Goal: Task Accomplishment & Management: Use online tool/utility

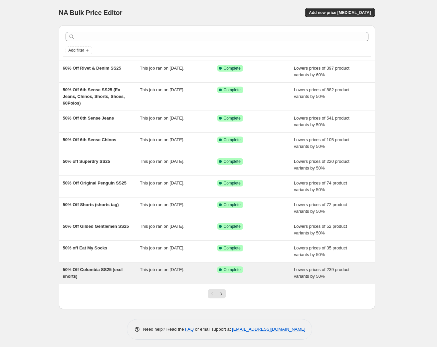
scroll to position [2, 0]
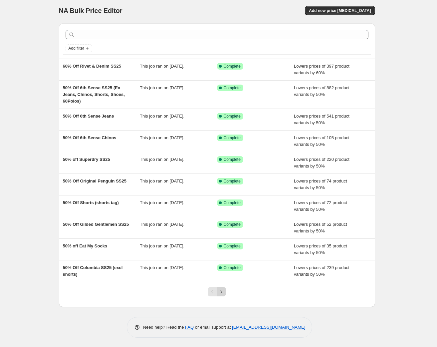
click at [221, 292] on icon "Next" at bounding box center [221, 291] width 7 height 7
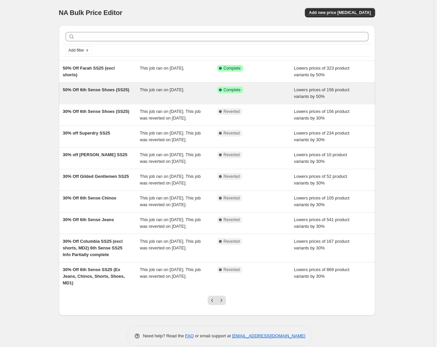
click at [96, 90] on span "50% Off 6th Sense Shoes (SS25)" at bounding box center [96, 89] width 67 height 5
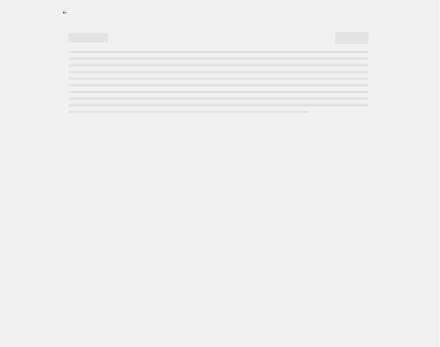
select select "percentage"
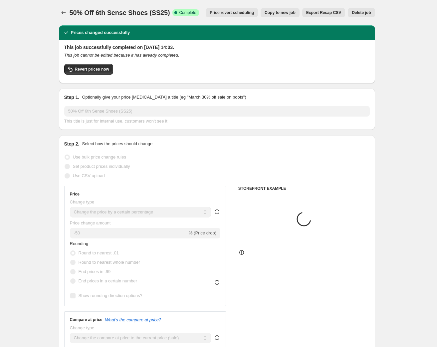
select select "tag"
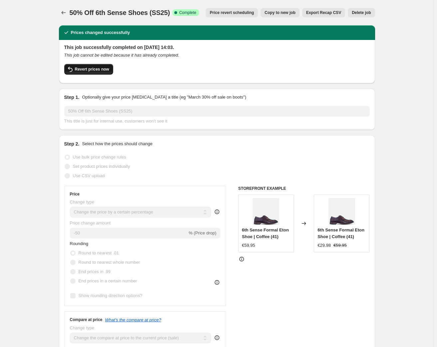
click at [94, 69] on span "Revert prices now" at bounding box center [92, 69] width 34 height 5
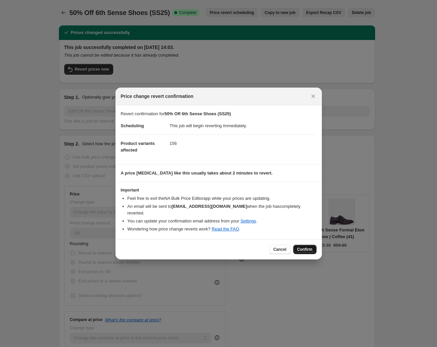
click at [307, 247] on span "Confirm" at bounding box center [304, 249] width 15 height 5
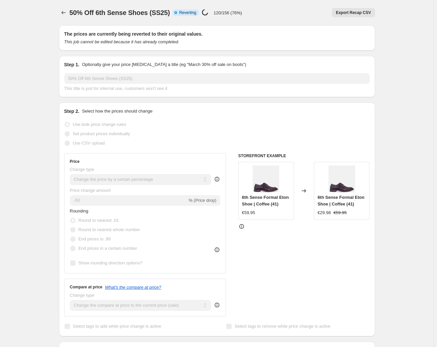
select select "percentage"
select select "tag"
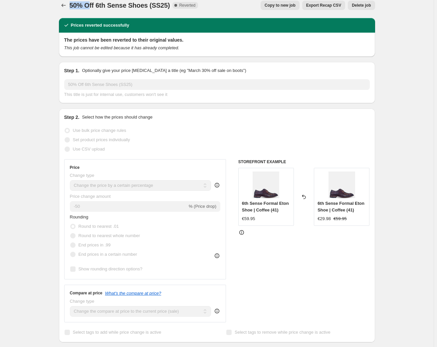
scroll to position [3, 0]
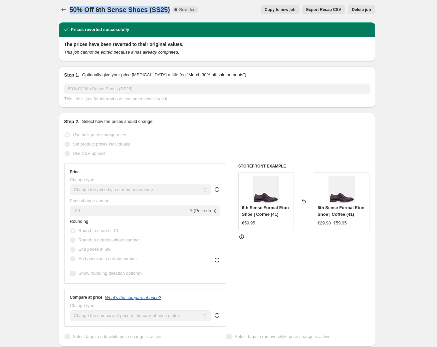
drag, startPoint x: 71, startPoint y: 4, endPoint x: 168, endPoint y: 11, distance: 97.4
click at [168, 11] on span "50% Off 6th Sense Shoes (SS25)" at bounding box center [120, 9] width 101 height 7
copy span "50% Off 6th Sense Shoes (SS25)"
click at [65, 10] on icon "Price change jobs" at bounding box center [63, 9] width 7 height 7
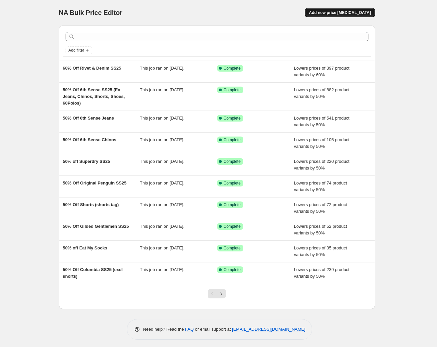
click at [348, 13] on span "Add new price [MEDICAL_DATA]" at bounding box center [340, 12] width 62 height 5
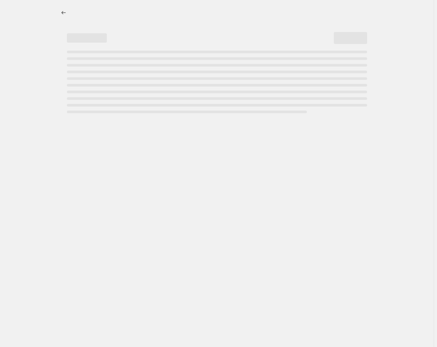
select select "percentage"
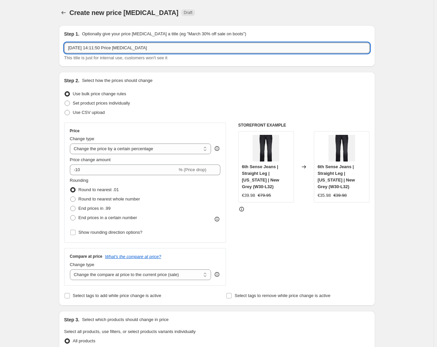
click at [111, 46] on input "[DATE] 14:11:50 Price [MEDICAL_DATA]" at bounding box center [217, 48] width 306 height 11
drag, startPoint x: 161, startPoint y: 48, endPoint x: 70, endPoint y: 48, distance: 91.2
click at [70, 48] on input "[DATE] 14:11:50 Price [MEDICAL_DATA]" at bounding box center [217, 48] width 306 height 11
paste input "50% Off 6th Sense Shoes (SS25)"
click at [71, 49] on input "50% Off 6th Sense Shoes (SS25)" at bounding box center [217, 48] width 306 height 11
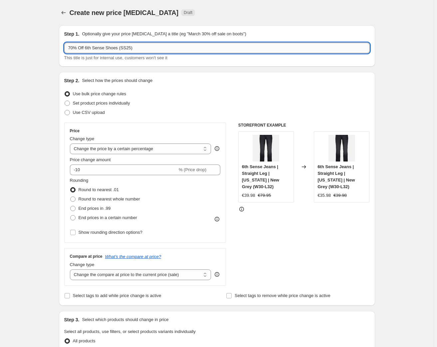
drag, startPoint x: 117, startPoint y: 48, endPoint x: 147, endPoint y: 47, distance: 30.3
click at [147, 47] on input "70% Off 6th Sense Shoes (SS25)" at bounding box center [217, 48] width 306 height 11
click at [86, 48] on input "70% Off 6th Sense Shoes" at bounding box center [217, 48] width 306 height 11
click at [124, 50] on input "70% Off '6th Sense Shoes" at bounding box center [217, 48] width 306 height 11
type input "70% Off '6th Sense Shoes'"
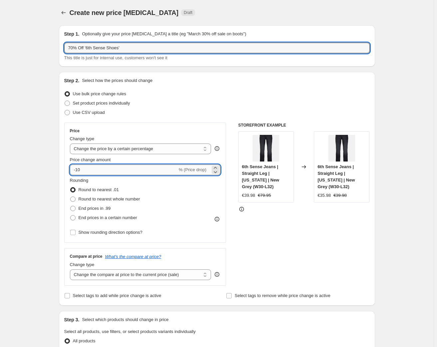
drag, startPoint x: 79, startPoint y: 170, endPoint x: 82, endPoint y: 172, distance: 3.8
click at [80, 171] on input "-10" at bounding box center [124, 169] width 108 height 11
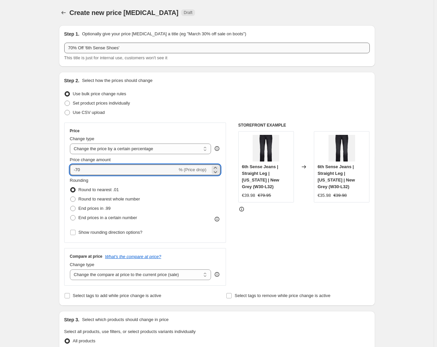
type input "-70"
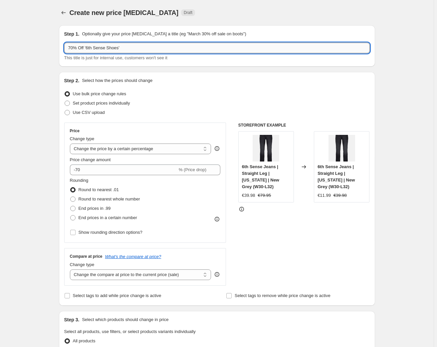
drag, startPoint x: 87, startPoint y: 47, endPoint x: 117, endPoint y: 49, distance: 30.0
click at [117, 49] on input "70% Off '6th Sense Shoes'" at bounding box center [217, 48] width 306 height 11
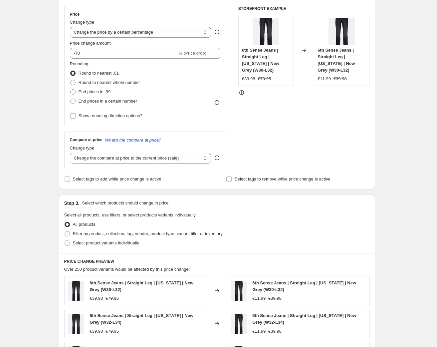
scroll to position [129, 0]
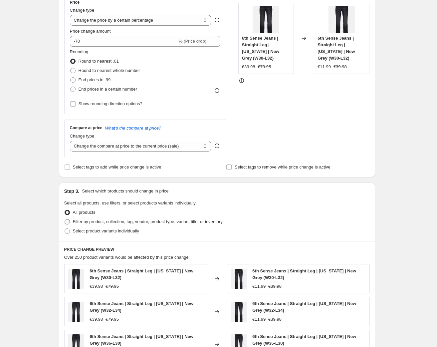
click at [92, 220] on span "Filter by product, collection, tag, vendor, product type, variant title, or inv…" at bounding box center [148, 221] width 150 height 5
click at [65, 219] on input "Filter by product, collection, tag, vendor, product type, variant title, or inv…" at bounding box center [65, 219] width 0 height 0
radio input "true"
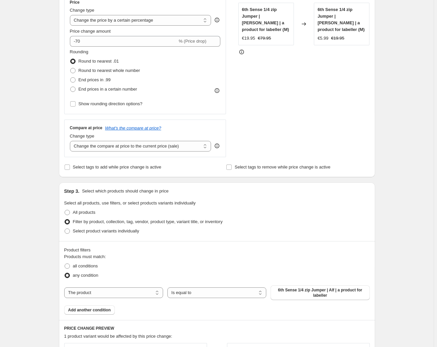
scroll to position [144, 0]
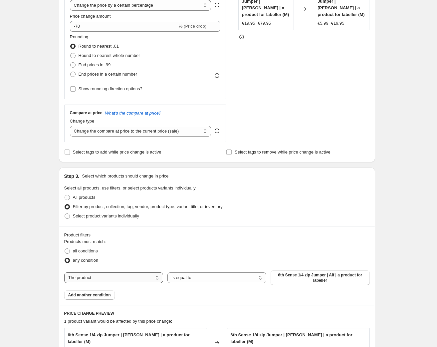
click at [128, 275] on select "The product The product's collection The product's tag The product's vendor The…" at bounding box center [113, 277] width 99 height 11
select select "tag"
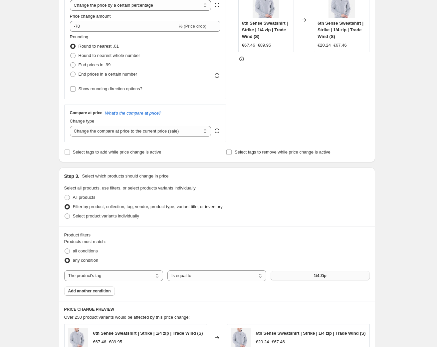
click at [305, 275] on button "1/4 Zip" at bounding box center [320, 275] width 99 height 9
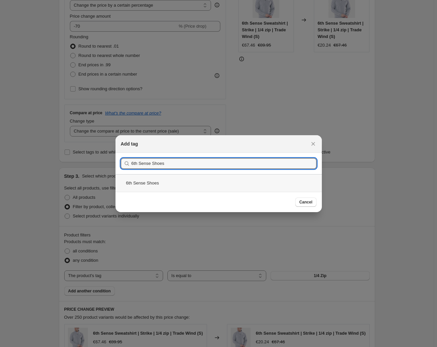
type input "6th Sense Shoes"
click at [141, 182] on div "6th Sense Shoes" at bounding box center [219, 183] width 206 height 18
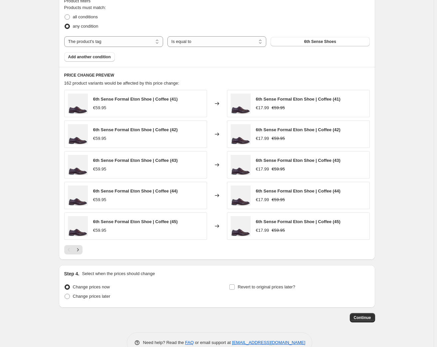
scroll to position [393, 0]
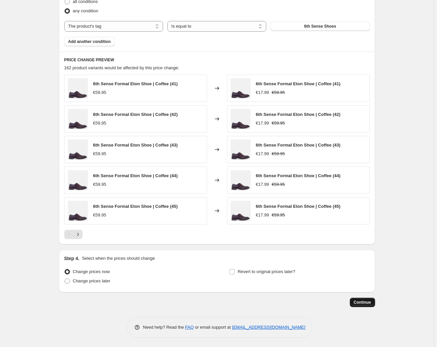
click at [365, 302] on span "Continue" at bounding box center [362, 302] width 17 height 5
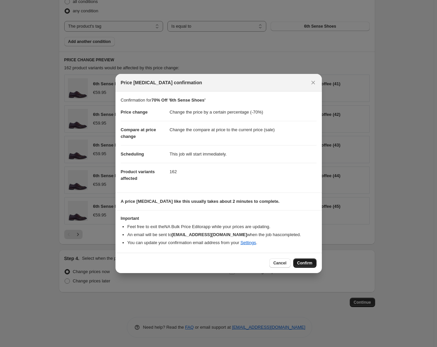
click at [310, 261] on span "Confirm" at bounding box center [304, 262] width 15 height 5
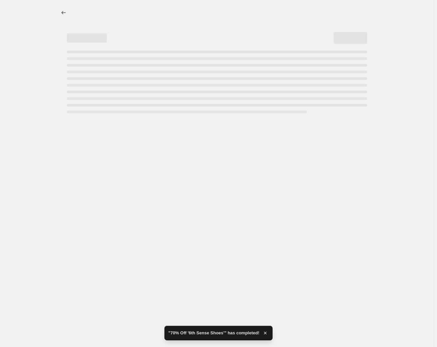
select select "percentage"
select select "tag"
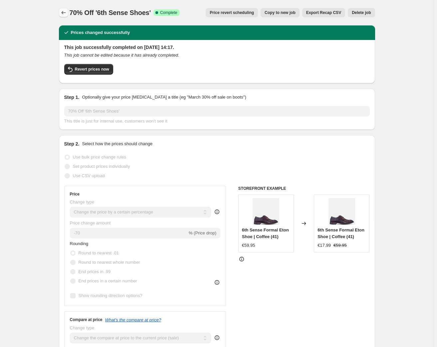
click at [64, 12] on icon "Price change jobs" at bounding box center [63, 12] width 7 height 7
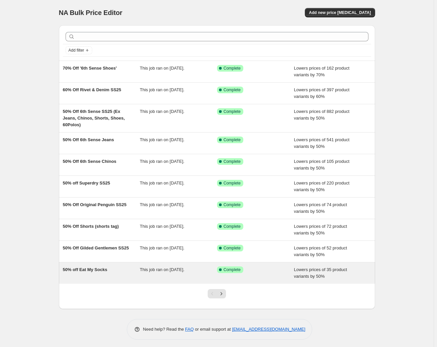
click at [82, 269] on span "50% off Eat My Socks" at bounding box center [85, 269] width 45 height 5
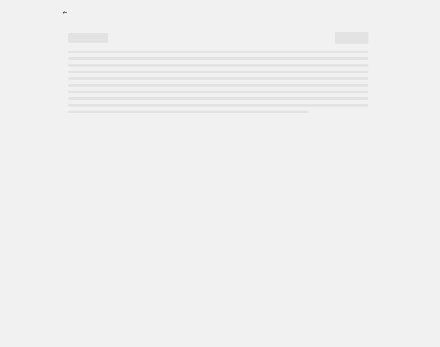
select select "percentage"
select select "tag"
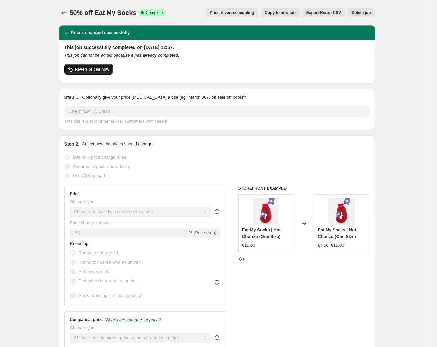
click at [94, 69] on span "Revert prices now" at bounding box center [92, 69] width 34 height 5
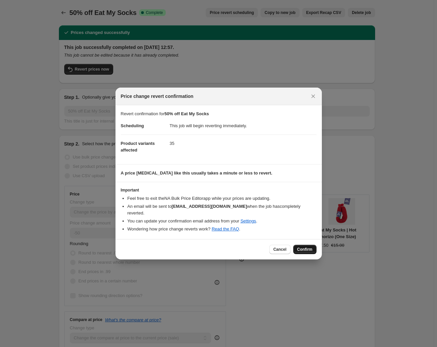
click at [303, 247] on span "Confirm" at bounding box center [304, 249] width 15 height 5
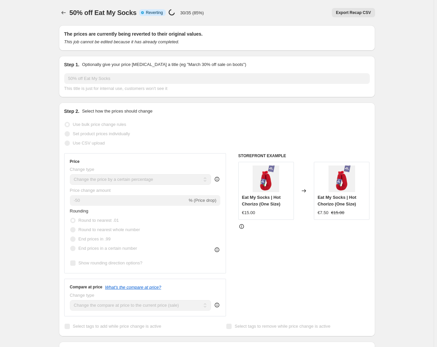
select select "percentage"
select select "tag"
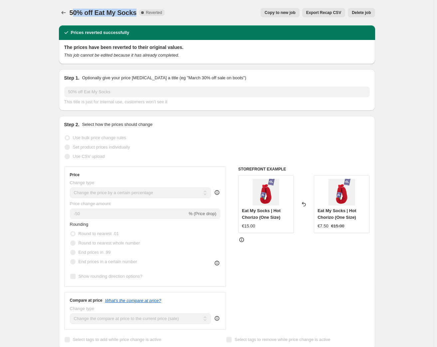
drag, startPoint x: 74, startPoint y: 12, endPoint x: 138, endPoint y: 14, distance: 63.3
click at [138, 14] on div "50% off Eat My Socks Complete Reverted" at bounding box center [117, 12] width 95 height 9
copy span "0% off Eat My Socks"
click at [63, 12] on icon "Price change jobs" at bounding box center [63, 12] width 7 height 7
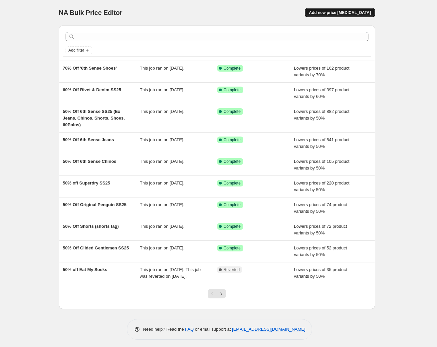
click at [339, 10] on span "Add new price [MEDICAL_DATA]" at bounding box center [340, 12] width 62 height 5
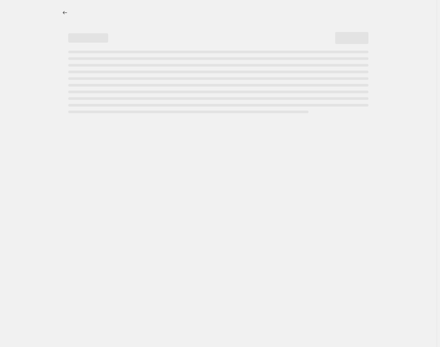
select select "percentage"
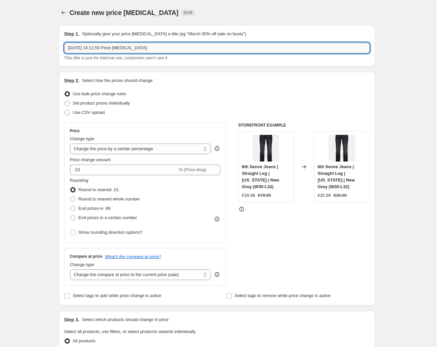
click at [127, 47] on input "[DATE] 14:11:50 Price [MEDICAL_DATA]" at bounding box center [217, 48] width 306 height 11
drag, startPoint x: 165, startPoint y: 48, endPoint x: 45, endPoint y: 47, distance: 119.5
click at [45, 47] on div "Create new price [MEDICAL_DATA]. This page is ready Create new price [MEDICAL_D…" at bounding box center [217, 338] width 434 height 676
paste input "0% off Eat My Socks"
drag, startPoint x: 68, startPoint y: 46, endPoint x: 70, endPoint y: 49, distance: 3.4
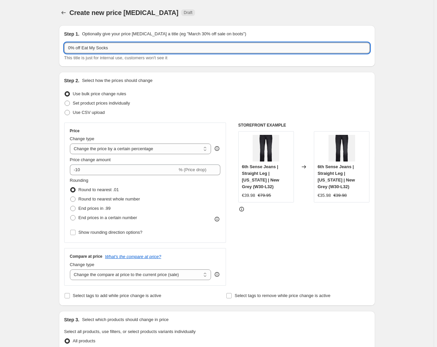
click at [69, 47] on input "0% off Eat My Socks" at bounding box center [217, 48] width 306 height 11
click at [88, 48] on input "70% off Eat My Socks" at bounding box center [217, 48] width 306 height 11
drag, startPoint x: 86, startPoint y: 48, endPoint x: 110, endPoint y: 48, distance: 23.3
click at [110, 48] on input "70% off Eat My Socks" at bounding box center [217, 48] width 306 height 11
click at [121, 46] on input "70% off Eat My Socks" at bounding box center [217, 48] width 306 height 11
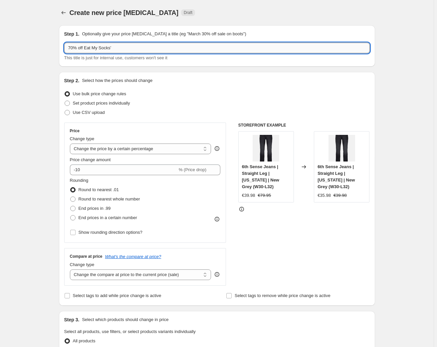
click at [86, 47] on input "70% off Eat My Socks'" at bounding box center [217, 48] width 306 height 11
type input "70% off 'Eat My Socks'"
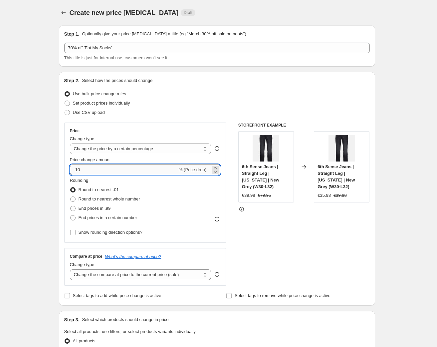
click at [79, 169] on input "-10" at bounding box center [124, 169] width 108 height 11
type input "-70"
click at [194, 94] on div "Use bulk price change rules" at bounding box center [217, 93] width 306 height 9
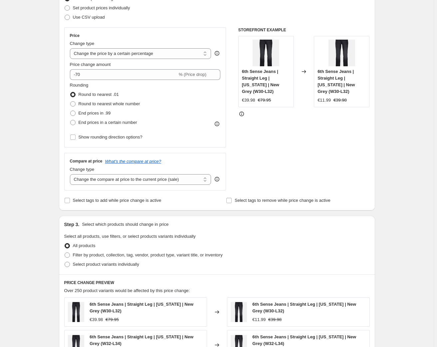
scroll to position [98, 0]
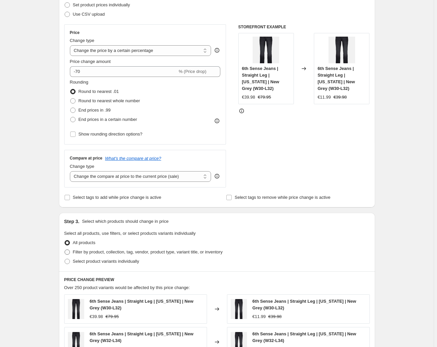
click at [112, 247] on label "Filter by product, collection, tag, vendor, product type, variant title, or inv…" at bounding box center [143, 251] width 158 height 9
click at [65, 249] on input "Filter by product, collection, tag, vendor, product type, variant title, or inv…" at bounding box center [65, 249] width 0 height 0
radio input "true"
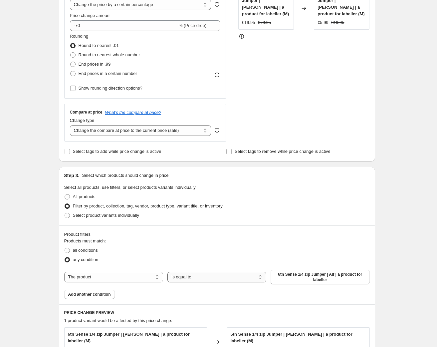
scroll to position [151, 0]
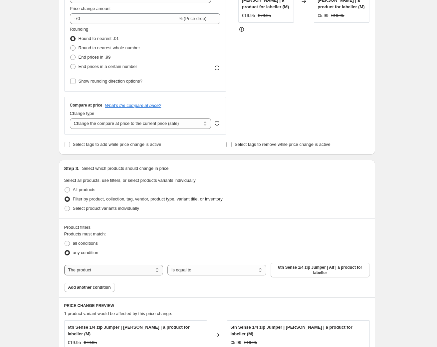
click at [114, 270] on select "The product The product's collection The product's tag The product's vendor The…" at bounding box center [113, 270] width 99 height 11
select select "tag"
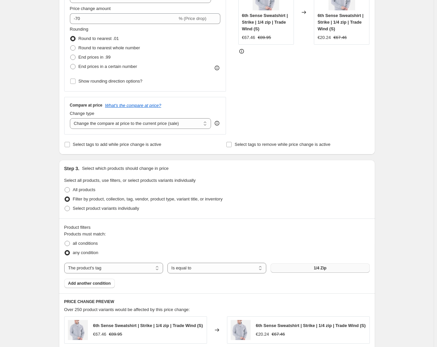
click at [309, 270] on button "1/4 Zip" at bounding box center [320, 267] width 99 height 9
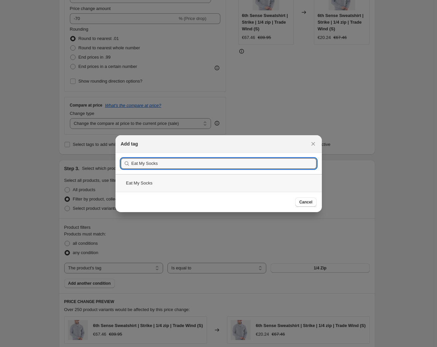
type input "Eat My Socks"
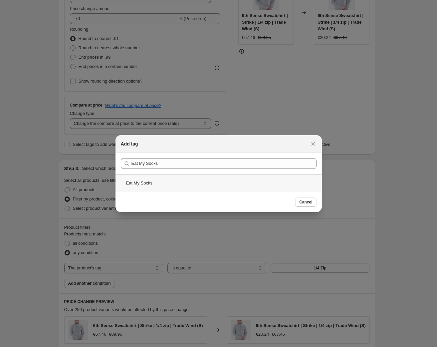
click at [139, 182] on div "Eat My Socks" at bounding box center [219, 183] width 206 height 18
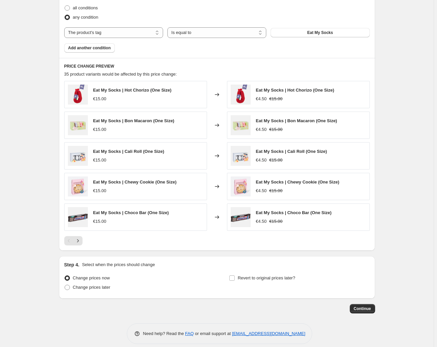
scroll to position [393, 0]
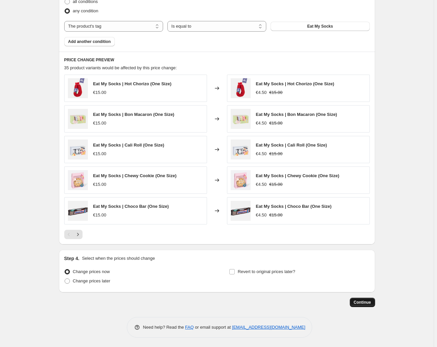
click at [367, 303] on span "Continue" at bounding box center [362, 302] width 17 height 5
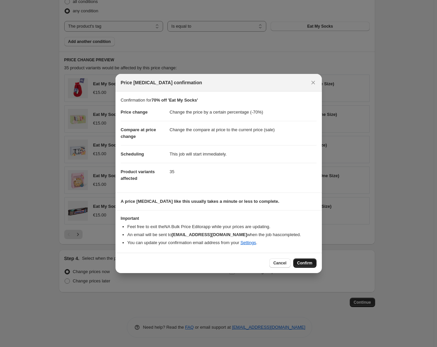
click at [307, 263] on span "Confirm" at bounding box center [304, 262] width 15 height 5
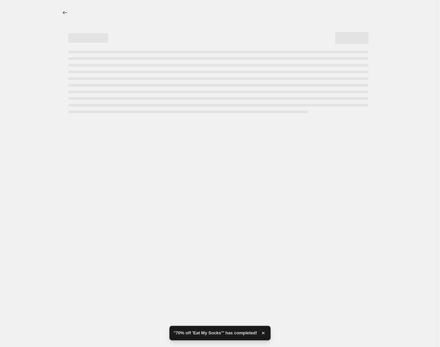
select select "percentage"
select select "tag"
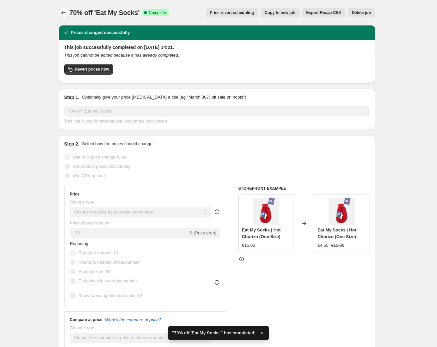
click at [63, 11] on icon "Price change jobs" at bounding box center [63, 12] width 7 height 7
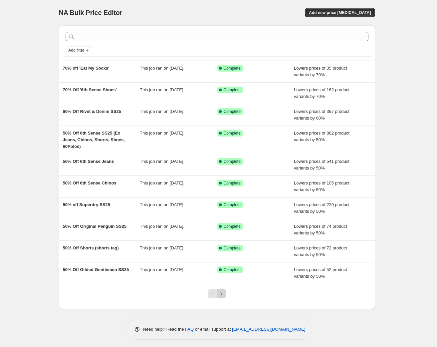
click at [224, 296] on icon "Next" at bounding box center [221, 293] width 7 height 7
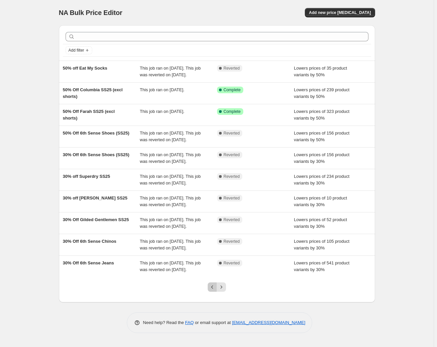
click at [213, 290] on icon "Previous" at bounding box center [212, 287] width 7 height 7
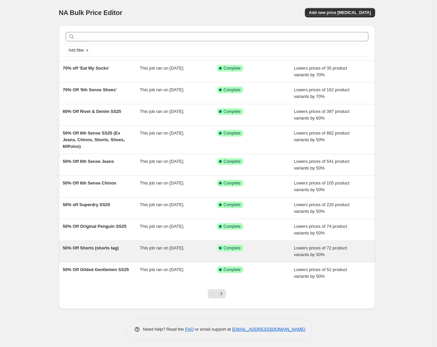
click at [90, 248] on span "50% Off Shorts (shorts tag)" at bounding box center [91, 247] width 56 height 5
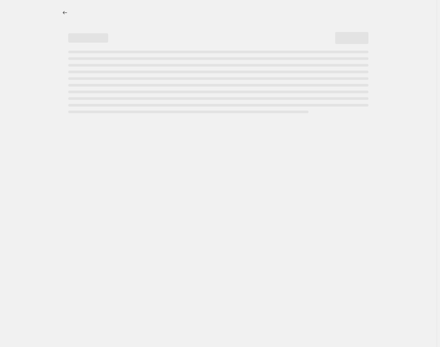
select select "percentage"
select select "tag"
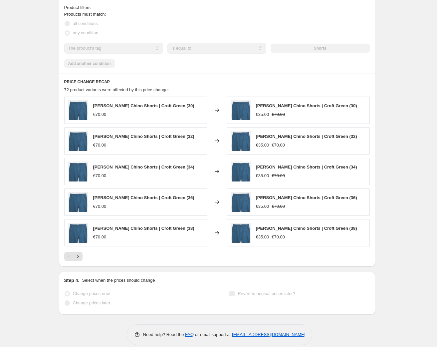
scroll to position [442, 0]
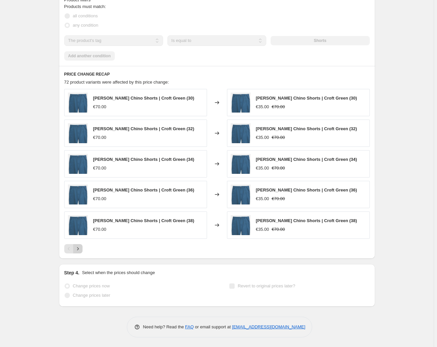
click at [79, 249] on icon "Next" at bounding box center [78, 248] width 7 height 7
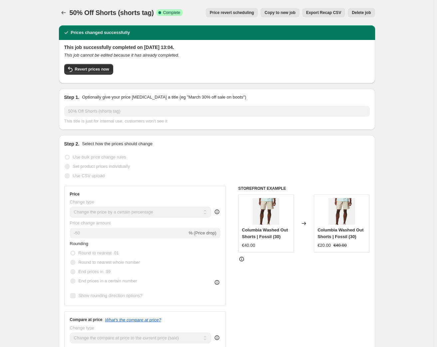
scroll to position [0, 0]
click at [93, 68] on span "Revert prices now" at bounding box center [92, 69] width 34 height 5
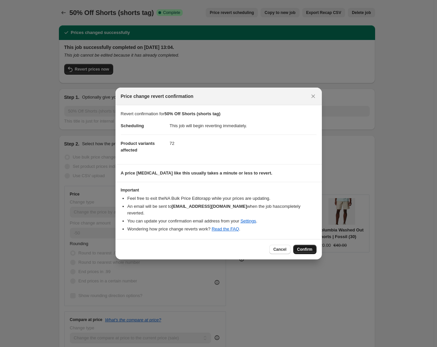
click at [308, 247] on span "Confirm" at bounding box center [304, 249] width 15 height 5
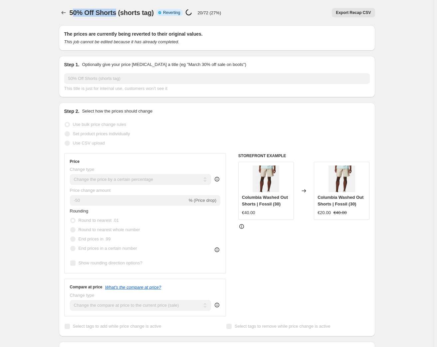
drag, startPoint x: 74, startPoint y: 13, endPoint x: 118, endPoint y: 16, distance: 44.4
click at [118, 16] on span "50% Off Shorts (shorts tag)" at bounding box center [112, 12] width 85 height 7
copy span "0% Off Shorts"
select select "percentage"
select select "tag"
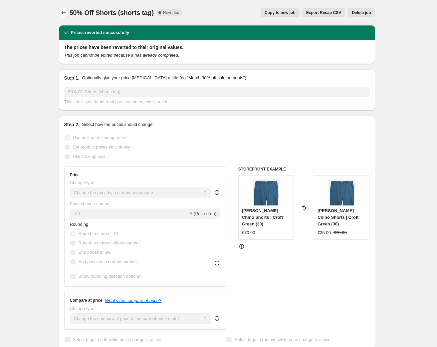
click at [63, 11] on icon "Price change jobs" at bounding box center [63, 12] width 7 height 7
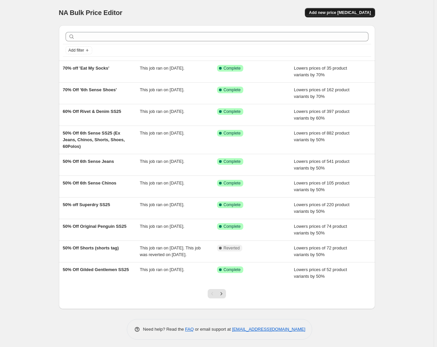
click at [338, 13] on span "Add new price [MEDICAL_DATA]" at bounding box center [340, 12] width 62 height 5
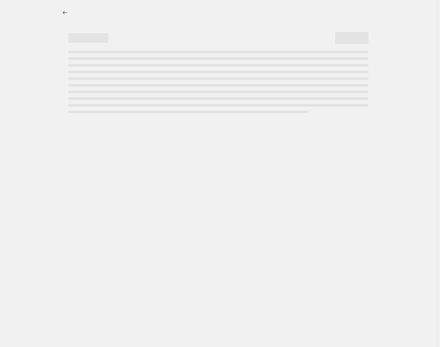
select select "percentage"
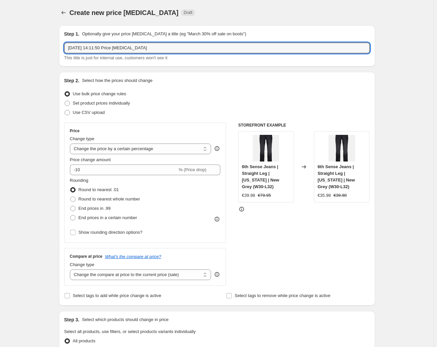
drag, startPoint x: 168, startPoint y: 48, endPoint x: 36, endPoint y: 49, distance: 131.5
click at [36, 49] on div "Create new price [MEDICAL_DATA]. This page is ready Create new price [MEDICAL_D…" at bounding box center [217, 338] width 434 height 676
paste input "0% Off Shorts"
click at [70, 47] on input "0% Off Shorts" at bounding box center [217, 48] width 306 height 11
drag, startPoint x: 86, startPoint y: 46, endPoint x: 110, endPoint y: 46, distance: 23.3
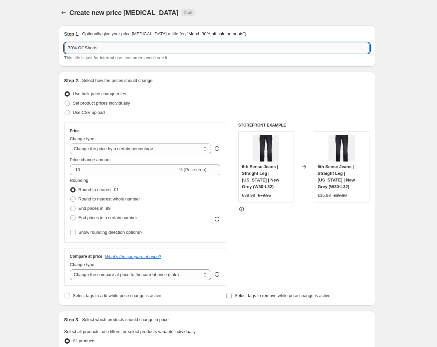
click at [110, 46] on input "70% Off Shorts" at bounding box center [217, 48] width 306 height 11
click at [118, 52] on input "70% Off Shorts" at bounding box center [217, 48] width 306 height 11
click at [87, 49] on input "70% Off Shorts'" at bounding box center [217, 48] width 306 height 11
type input "70% Off 'Shorts'"
click at [79, 169] on input "-10" at bounding box center [124, 169] width 108 height 11
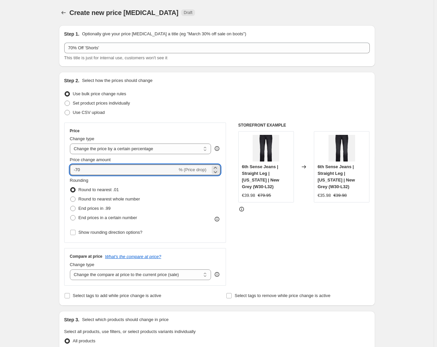
type input "-70"
click at [216, 84] on div "Step 2. Select how the prices should change Use bulk price change rules Set pro…" at bounding box center [217, 188] width 306 height 223
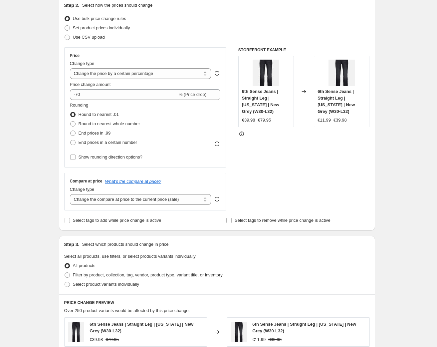
scroll to position [83, 0]
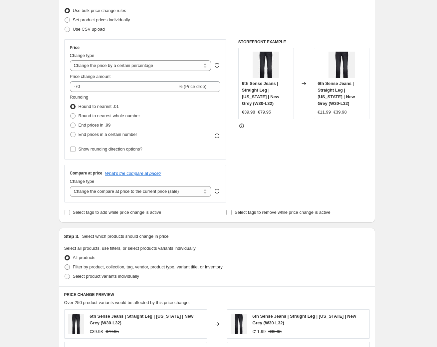
click at [107, 266] on span "Filter by product, collection, tag, vendor, product type, variant title, or inv…" at bounding box center [148, 266] width 150 height 5
click at [65, 265] on input "Filter by product, collection, tag, vendor, product type, variant title, or inv…" at bounding box center [65, 264] width 0 height 0
radio input "true"
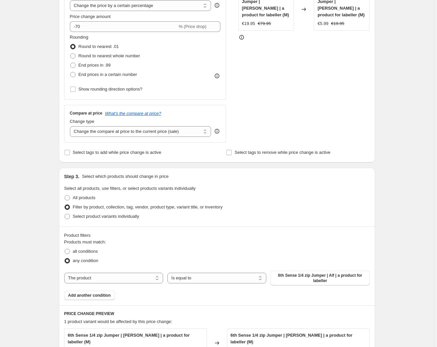
scroll to position [144, 0]
click at [116, 277] on select "The product The product's collection The product's tag The product's vendor The…" at bounding box center [113, 277] width 99 height 11
select select "tag"
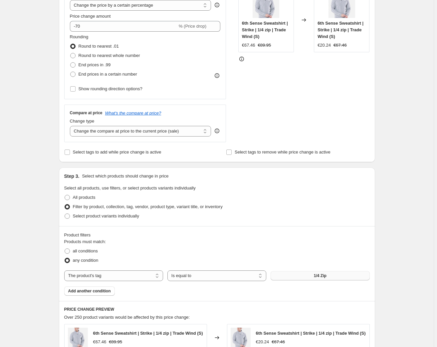
click at [311, 276] on button "1/4 Zip" at bounding box center [320, 275] width 99 height 9
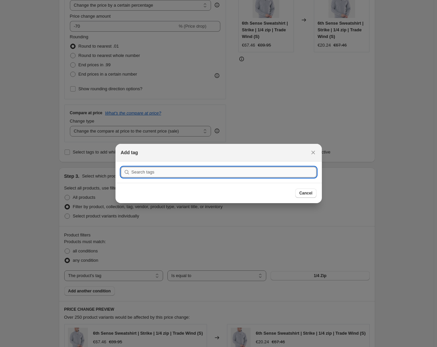
paste input "Shorts"
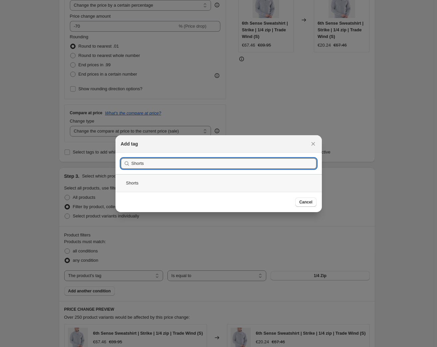
type input "Shorts"
click at [138, 182] on div "Shorts" at bounding box center [219, 183] width 206 height 18
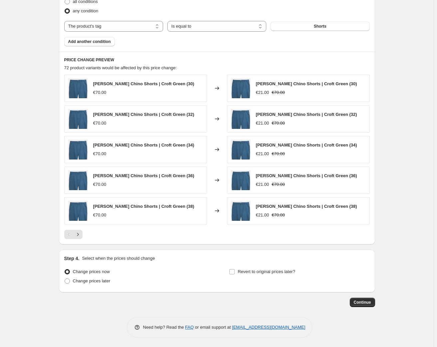
scroll to position [393, 0]
click at [358, 301] on span "Continue" at bounding box center [362, 302] width 17 height 5
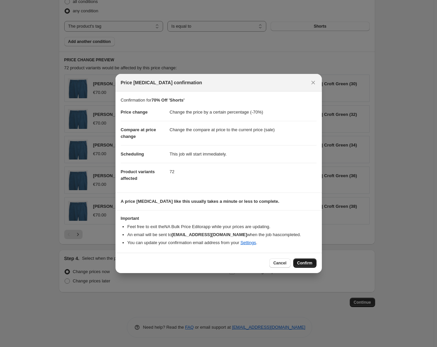
click at [304, 262] on span "Confirm" at bounding box center [304, 262] width 15 height 5
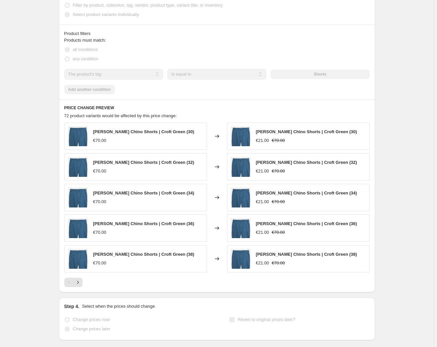
select select "percentage"
select select "tag"
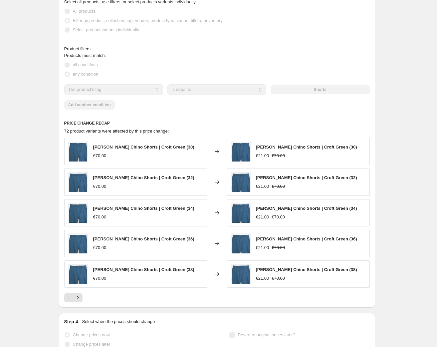
scroll to position [0, 0]
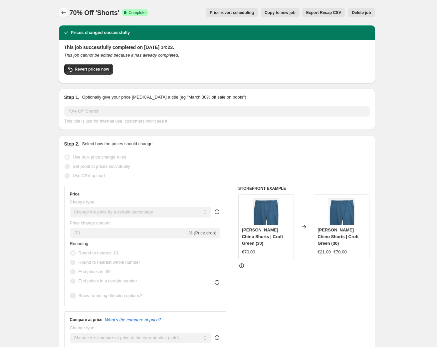
click at [62, 13] on icon "Price change jobs" at bounding box center [63, 12] width 7 height 7
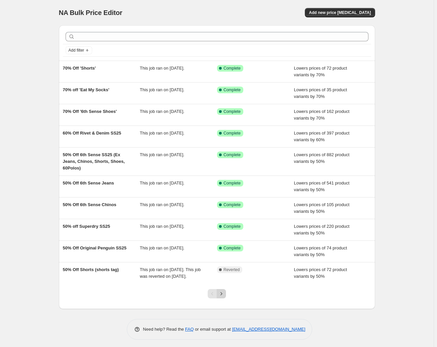
click at [223, 297] on icon "Next" at bounding box center [221, 293] width 7 height 7
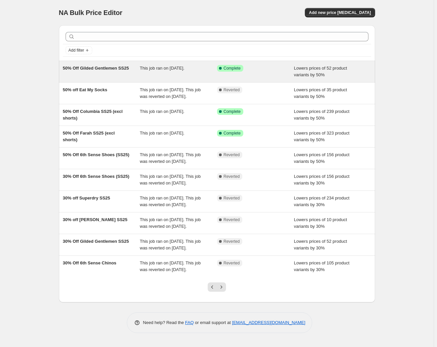
click at [92, 68] on span "50% Off Gilded Gentlemen SS25" at bounding box center [96, 68] width 66 height 5
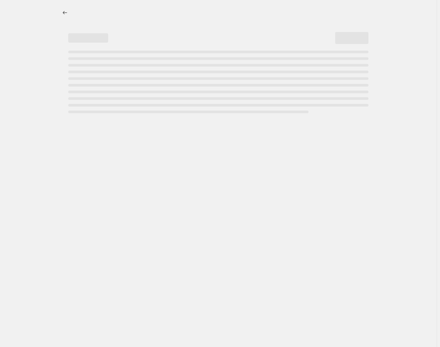
select select "percentage"
select select "tag"
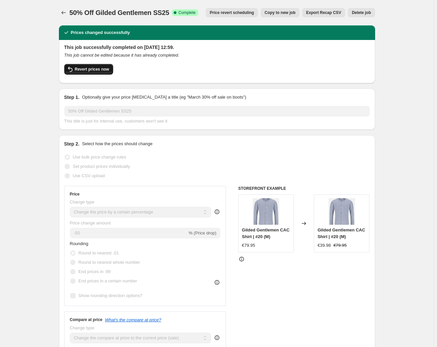
click at [85, 71] on span "Revert prices now" at bounding box center [92, 69] width 34 height 5
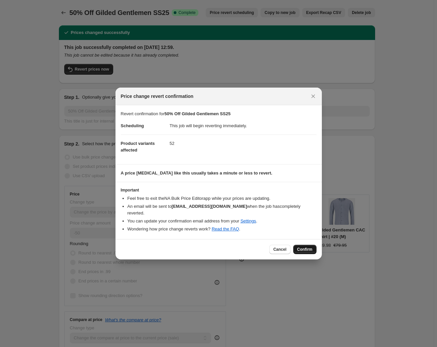
click at [306, 247] on span "Confirm" at bounding box center [304, 249] width 15 height 5
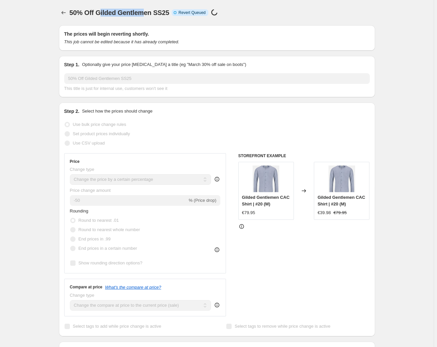
drag, startPoint x: 100, startPoint y: 13, endPoint x: 146, endPoint y: 9, distance: 46.4
click at [146, 10] on span "50% Off Gilded Gentlemen SS25" at bounding box center [120, 12] width 100 height 7
drag, startPoint x: 98, startPoint y: 12, endPoint x: 169, endPoint y: 12, distance: 70.9
click at [169, 12] on span "50% Off Gilded Gentlemen SS25" at bounding box center [120, 12] width 100 height 7
copy span "Gilded Gentlemen SS25"
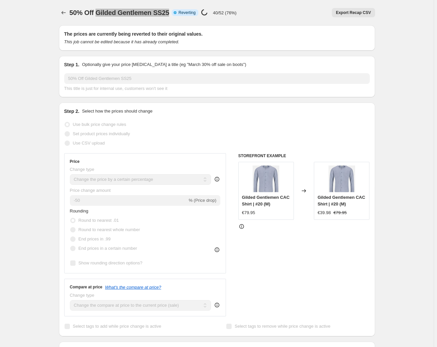
select select "percentage"
select select "tag"
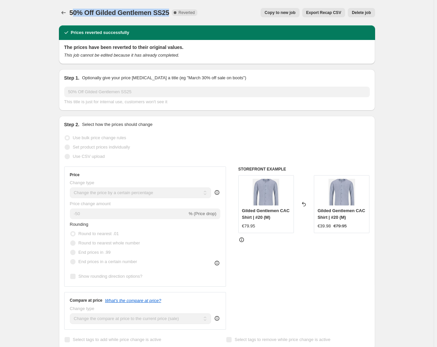
drag, startPoint x: 76, startPoint y: 11, endPoint x: 169, endPoint y: 13, distance: 93.6
click at [169, 13] on span "50% Off Gilded Gentlemen SS25" at bounding box center [120, 12] width 100 height 7
copy span "0% Off Gilded Gentlemen SS25"
click at [65, 14] on icon "Price change jobs" at bounding box center [63, 12] width 7 height 7
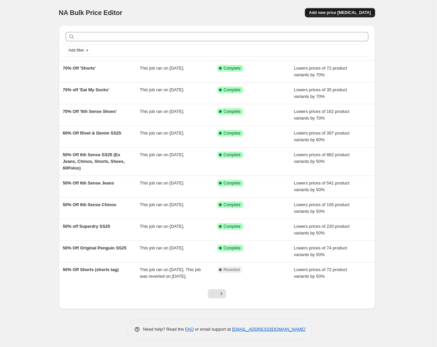
click at [346, 15] on span "Add new price [MEDICAL_DATA]" at bounding box center [340, 12] width 62 height 5
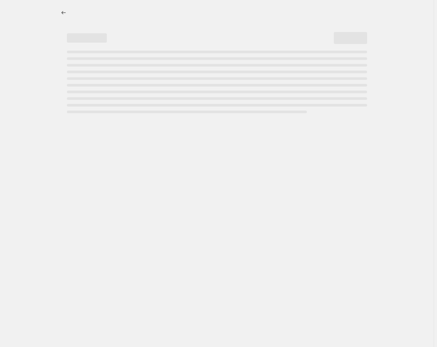
select select "percentage"
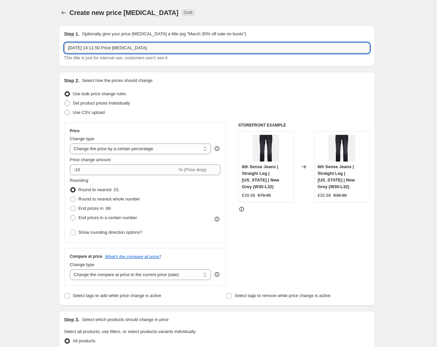
click at [148, 48] on input "[DATE] 14:11:50 Price [MEDICAL_DATA]" at bounding box center [217, 48] width 306 height 11
drag, startPoint x: 177, startPoint y: 45, endPoint x: 67, endPoint y: 45, distance: 109.9
click at [68, 44] on input "[DATE] 14:11:50 Price [MEDICAL_DATA]" at bounding box center [217, 48] width 306 height 11
paste input "0% Off Gilded Gentlemen SS25"
click at [70, 48] on input "0% Off Gilded Gentlemen SS25" at bounding box center [217, 48] width 306 height 11
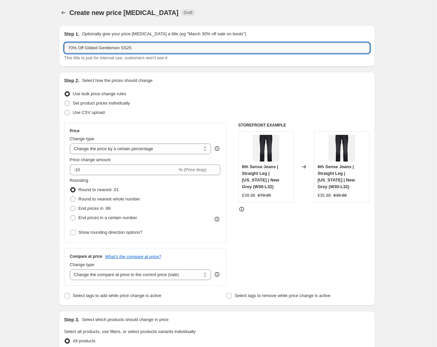
drag, startPoint x: 86, startPoint y: 47, endPoint x: 146, endPoint y: 47, distance: 60.6
click at [146, 47] on input "70% Off Gilded Gentlemen SS25" at bounding box center [217, 48] width 306 height 11
click at [147, 46] on input "70% Off Gilded Gentlemen SS25" at bounding box center [217, 48] width 306 height 11
click at [87, 47] on input "70% Off Gilded Gentlemen SS25'" at bounding box center [217, 48] width 306 height 11
type input "70% Off 'Gilded Gentlemen SS25'"
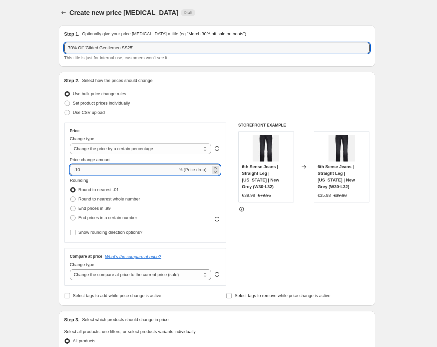
click at [79, 167] on input "-10" at bounding box center [124, 169] width 108 height 11
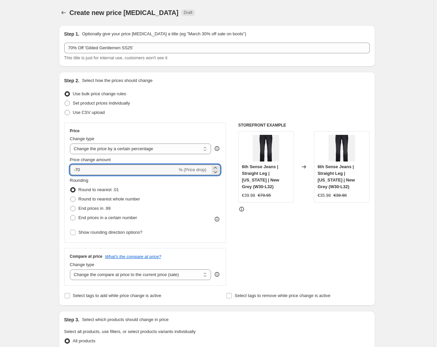
type input "-70"
click at [236, 81] on div "Step 2. Select how the prices should change" at bounding box center [217, 80] width 306 height 7
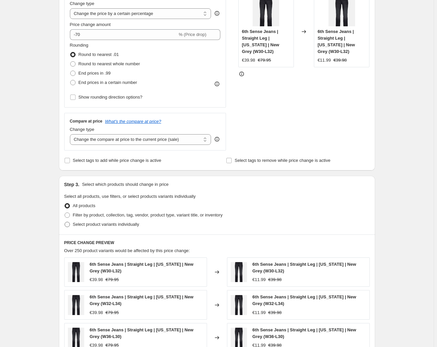
scroll to position [136, 0]
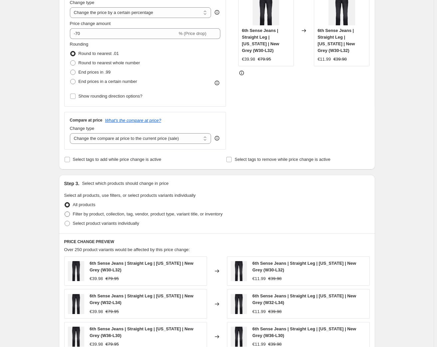
click at [87, 213] on span "Filter by product, collection, tag, vendor, product type, variant title, or inv…" at bounding box center [148, 213] width 150 height 5
click at [65, 212] on input "Filter by product, collection, tag, vendor, product type, variant title, or inv…" at bounding box center [65, 211] width 0 height 0
radio input "true"
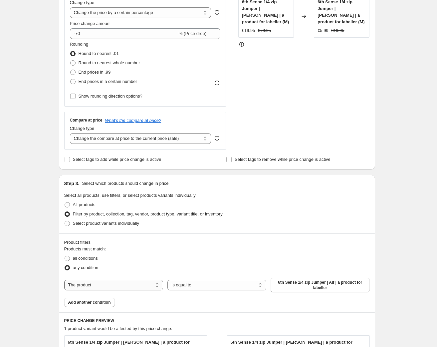
click at [111, 283] on select "The product The product's collection The product's tag The product's vendor The…" at bounding box center [113, 285] width 99 height 11
select select "tag"
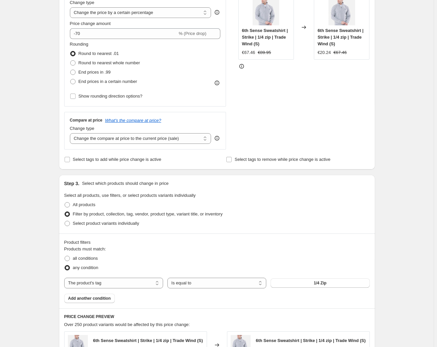
click at [310, 283] on button "1/4 Zip" at bounding box center [320, 282] width 99 height 9
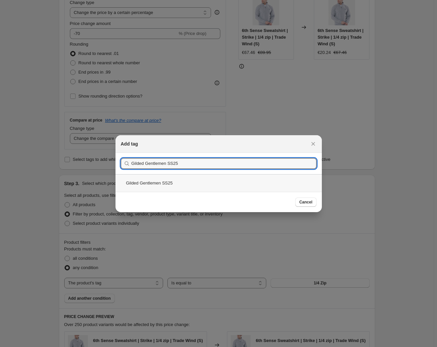
type input "Gilded Gentlemen SS25"
click at [151, 185] on div "Gilded Gentlemen SS25" at bounding box center [219, 183] width 206 height 18
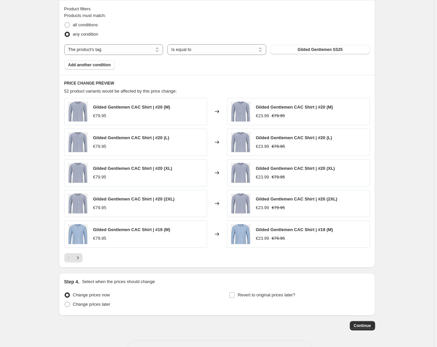
scroll to position [371, 0]
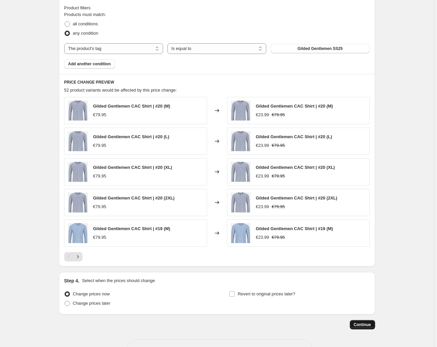
click at [364, 325] on span "Continue" at bounding box center [362, 324] width 17 height 5
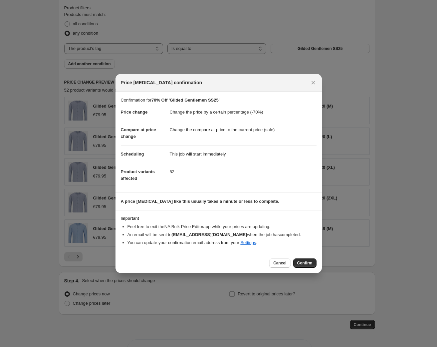
drag, startPoint x: 308, startPoint y: 264, endPoint x: 305, endPoint y: 262, distance: 3.6
click at [308, 264] on span "Confirm" at bounding box center [304, 262] width 15 height 5
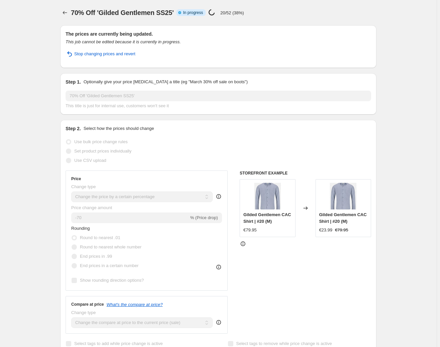
select select "percentage"
select select "tag"
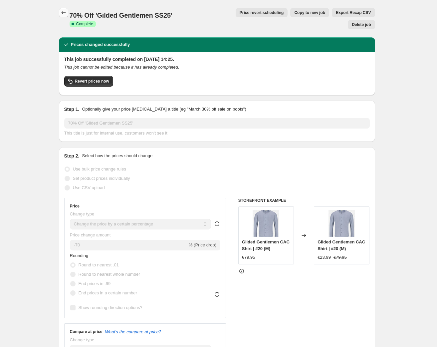
click at [64, 13] on icon "Price change jobs" at bounding box center [63, 12] width 7 height 7
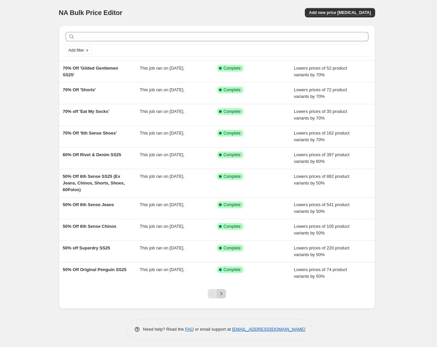
click at [222, 292] on icon "Next" at bounding box center [222, 293] width 2 height 3
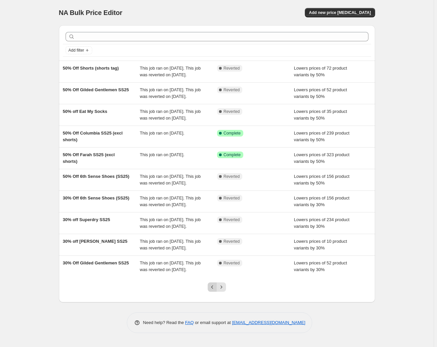
click at [212, 290] on icon "Previous" at bounding box center [212, 287] width 7 height 7
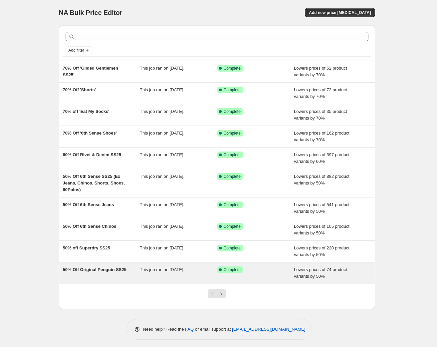
click at [97, 269] on span "50% Off Original Penguin SS25" at bounding box center [95, 269] width 64 height 5
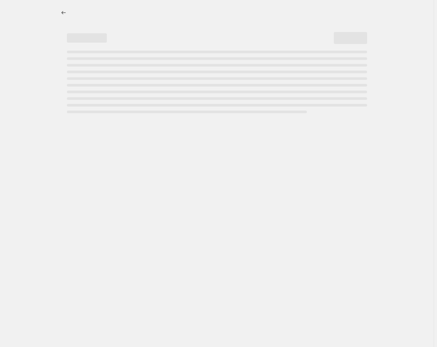
select select "percentage"
select select "tag"
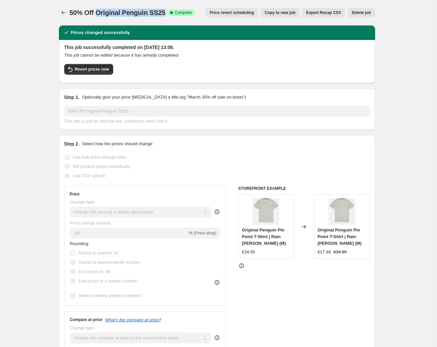
drag, startPoint x: 97, startPoint y: 11, endPoint x: 165, endPoint y: 13, distance: 68.0
click at [165, 13] on span "50% Off Original Penguin SS25" at bounding box center [118, 12] width 96 height 7
copy span "Original Penguin SS25"
click at [98, 70] on span "Revert prices now" at bounding box center [92, 69] width 34 height 5
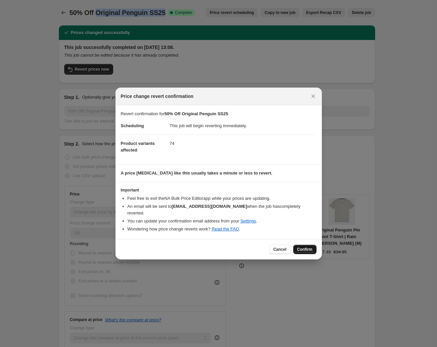
click at [307, 247] on span "Confirm" at bounding box center [304, 249] width 15 height 5
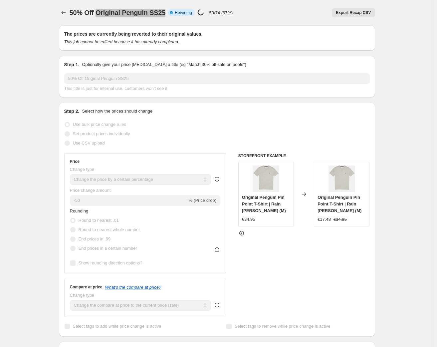
select select "percentage"
select select "tag"
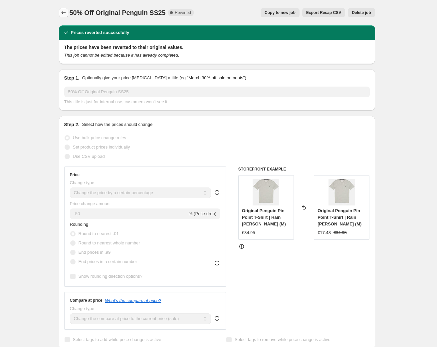
click at [65, 11] on icon "Price change jobs" at bounding box center [63, 12] width 7 height 7
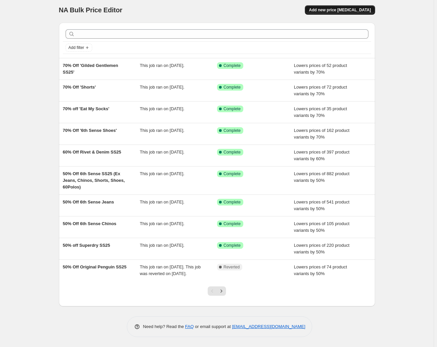
scroll to position [7, 0]
click at [341, 7] on span "Add new price [MEDICAL_DATA]" at bounding box center [340, 9] width 62 height 5
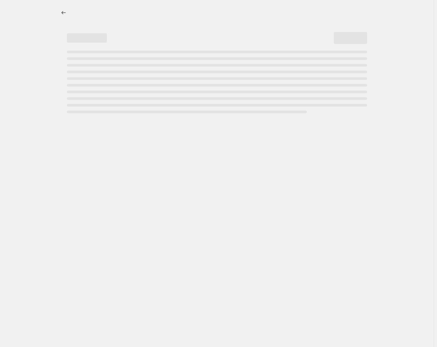
select select "percentage"
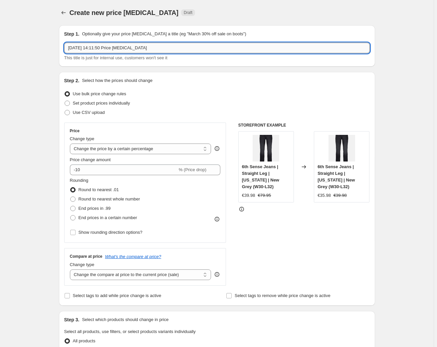
click at [97, 48] on input "[DATE] 14:11:50 Price [MEDICAL_DATA]" at bounding box center [217, 48] width 306 height 11
drag, startPoint x: 169, startPoint y: 47, endPoint x: -17, endPoint y: 39, distance: 186.3
click at [0, 39] on html "Home Settings Plans Skip to content Create new price [MEDICAL_DATA]. This page …" at bounding box center [218, 173] width 437 height 347
paste input "Original Penguin SS25"
type input "70% Off 'Original Penguin SS25'"
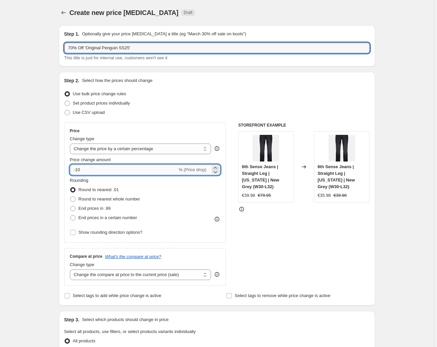
click at [79, 170] on input "-10" at bounding box center [124, 169] width 108 height 11
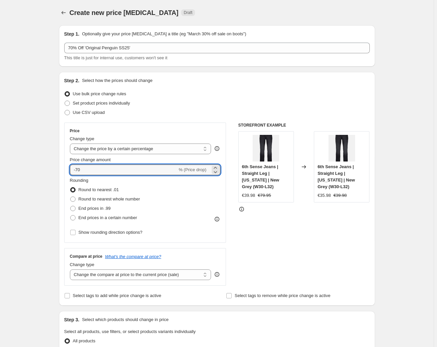
type input "-70"
click at [177, 110] on div "Use CSV upload" at bounding box center [217, 112] width 306 height 9
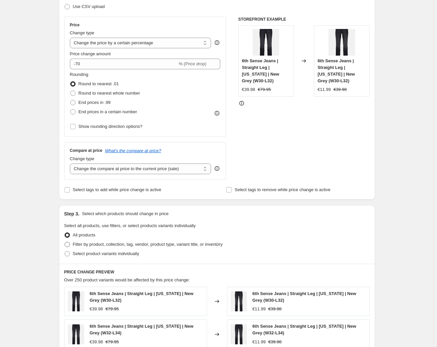
click at [110, 246] on span "Filter by product, collection, tag, vendor, product type, variant title, or inv…" at bounding box center [148, 244] width 150 height 5
click at [65, 242] on input "Filter by product, collection, tag, vendor, product type, variant title, or inv…" at bounding box center [65, 242] width 0 height 0
radio input "true"
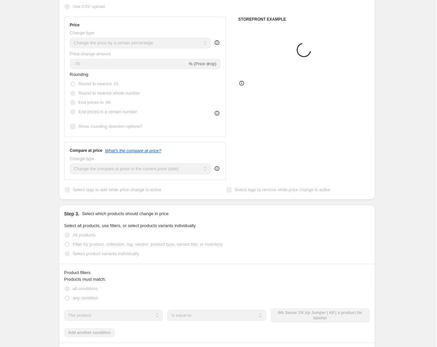
scroll to position [189, 0]
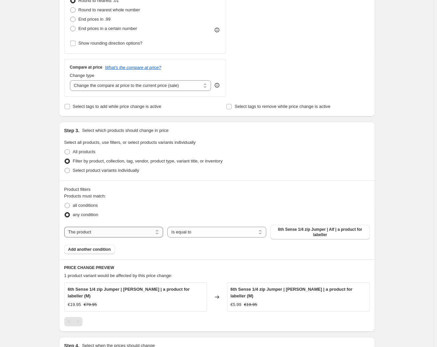
click at [127, 234] on select "The product The product's collection The product's tag The product's vendor The…" at bounding box center [113, 232] width 99 height 11
select select "tag"
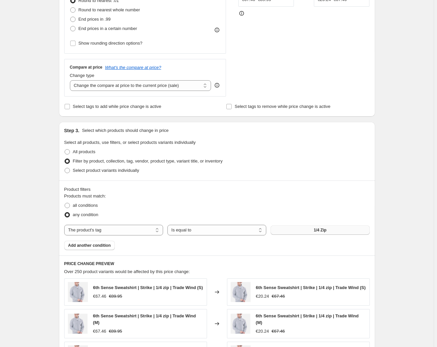
click at [291, 230] on button "1/4 Zip" at bounding box center [320, 229] width 99 height 9
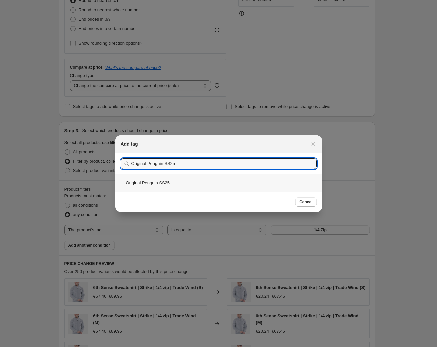
type input "Original Penguin SS25"
click at [152, 184] on div "Original Penguin SS25" at bounding box center [219, 183] width 206 height 18
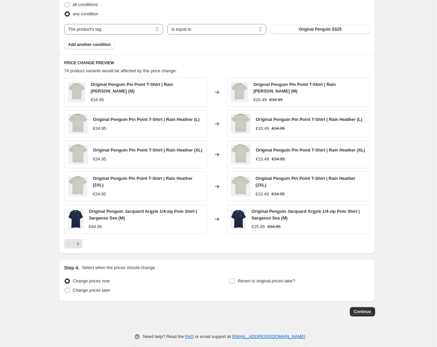
scroll to position [397, 0]
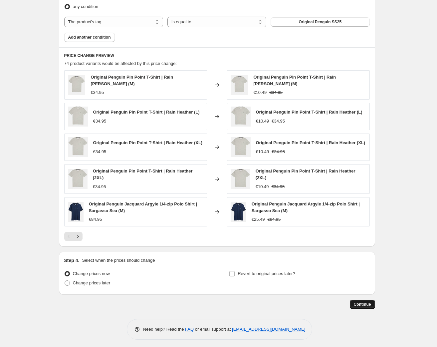
click at [363, 302] on span "Continue" at bounding box center [362, 304] width 17 height 5
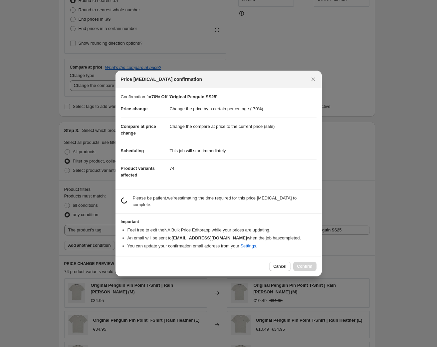
scroll to position [0, 0]
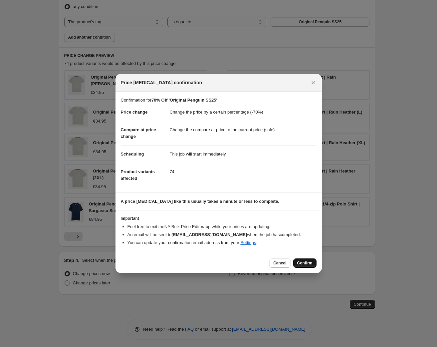
click at [304, 264] on span "Confirm" at bounding box center [304, 262] width 15 height 5
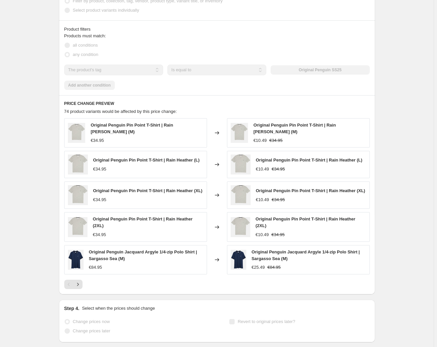
scroll to position [415, 0]
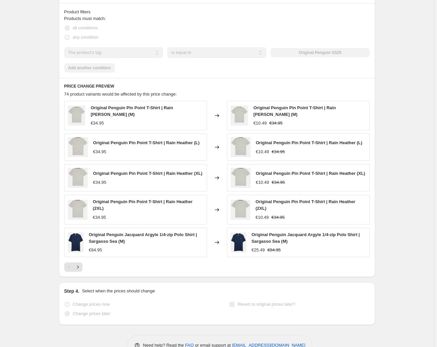
select select "percentage"
select select "tag"
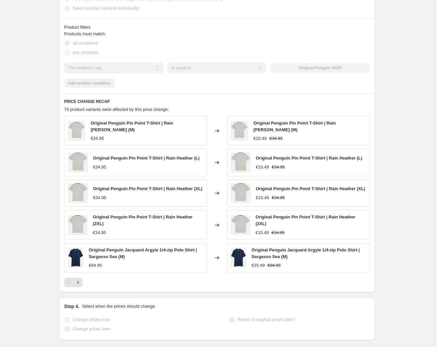
scroll to position [0, 0]
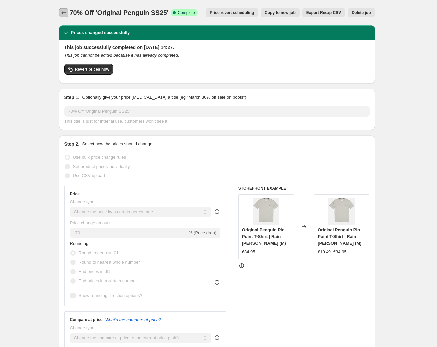
click at [65, 12] on icon "Price change jobs" at bounding box center [63, 12] width 7 height 7
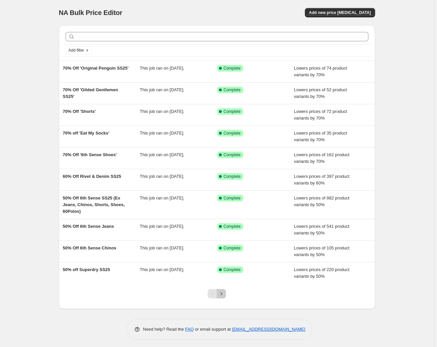
click at [224, 294] on icon "Next" at bounding box center [221, 293] width 7 height 7
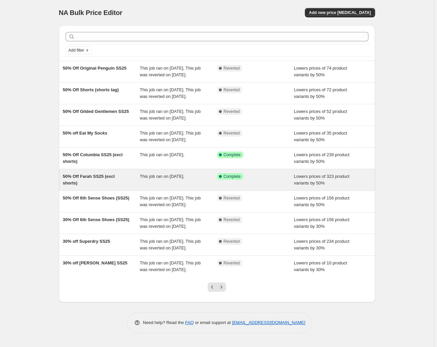
click at [90, 185] on span "50% Off Farah SS25 (excl shorts)" at bounding box center [89, 180] width 52 height 12
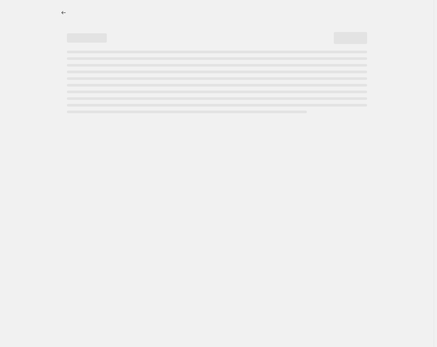
select select "percentage"
select select "tag"
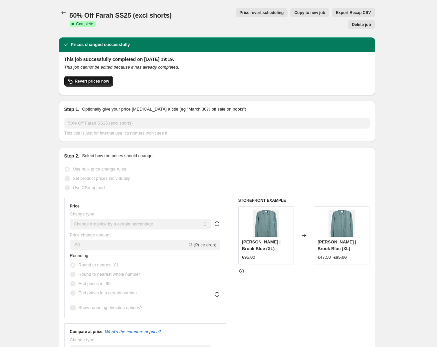
click at [89, 79] on span "Revert prices now" at bounding box center [92, 81] width 34 height 5
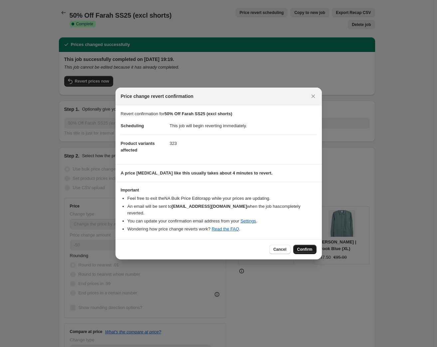
click at [304, 247] on span "Confirm" at bounding box center [304, 249] width 15 height 5
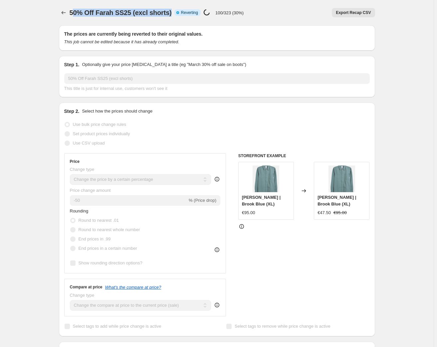
drag, startPoint x: 74, startPoint y: 12, endPoint x: 171, endPoint y: 12, distance: 97.2
click at [171, 12] on div "50% Off Farah SS25 (excl shorts) Info Partially complete Reverting Price [MEDIC…" at bounding box center [157, 12] width 174 height 9
copy span "0% Off Farah SS25 (excl shorts)"
select select "percentage"
select select "tag"
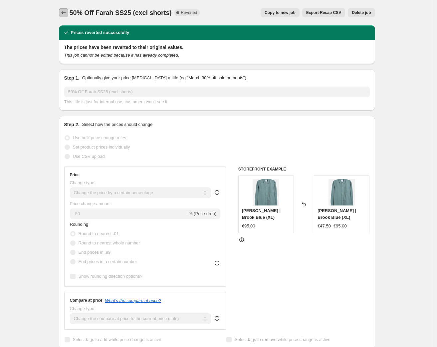
click at [63, 12] on icon "Price change jobs" at bounding box center [63, 12] width 7 height 7
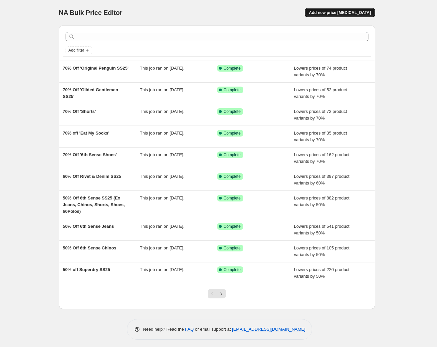
click at [336, 13] on span "Add new price [MEDICAL_DATA]" at bounding box center [340, 12] width 62 height 5
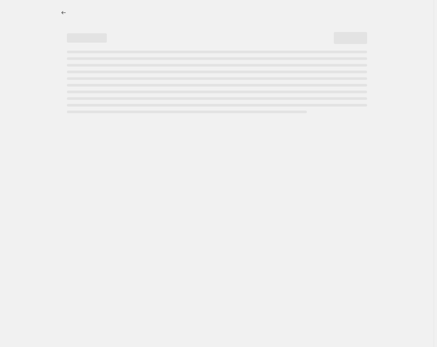
select select "percentage"
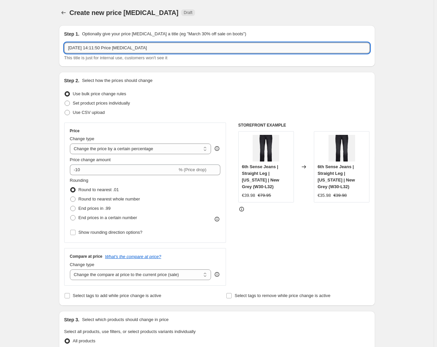
click at [142, 46] on input "[DATE] 14:11:50 Price [MEDICAL_DATA]" at bounding box center [217, 48] width 306 height 11
drag, startPoint x: 164, startPoint y: 49, endPoint x: 32, endPoint y: 38, distance: 132.6
click at [32, 38] on div "Create new price [MEDICAL_DATA]. This page is ready Create new price [MEDICAL_D…" at bounding box center [217, 338] width 434 height 676
paste input "0% Off Farah SS25 (excl shorts)"
drag, startPoint x: 87, startPoint y: 45, endPoint x: 107, endPoint y: 47, distance: 20.1
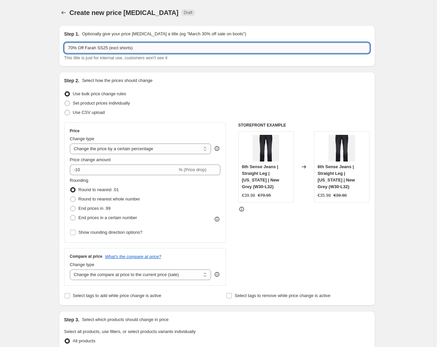
click at [107, 47] on input "70% Off Farah SS25 (excl shorts)" at bounding box center [217, 48] width 306 height 11
type input "70% Off Farah SS25 (excl shorts)"
click at [78, 172] on input "-10" at bounding box center [124, 169] width 108 height 11
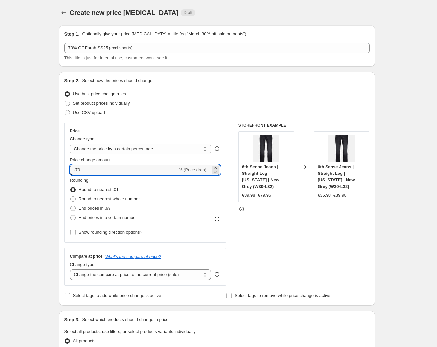
type input "-70"
click at [203, 103] on div "Set product prices individually" at bounding box center [217, 103] width 306 height 9
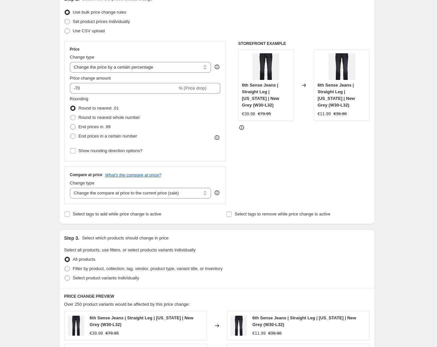
scroll to position [83, 0]
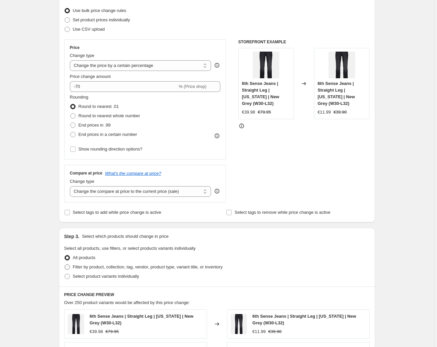
click at [88, 268] on span "Filter by product, collection, tag, vendor, product type, variant title, or inv…" at bounding box center [148, 266] width 150 height 5
click at [65, 265] on input "Filter by product, collection, tag, vendor, product type, variant title, or inv…" at bounding box center [65, 264] width 0 height 0
radio input "true"
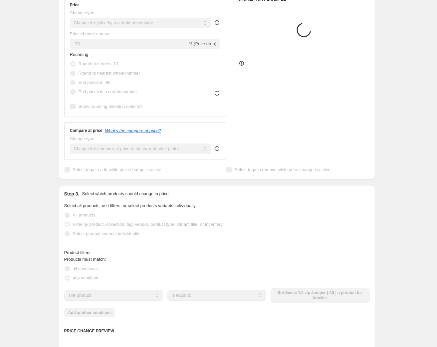
scroll to position [144, 0]
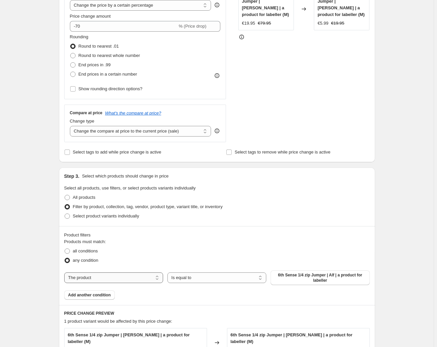
click at [88, 278] on select "The product The product's collection The product's tag The product's vendor The…" at bounding box center [113, 277] width 99 height 11
select select "tag"
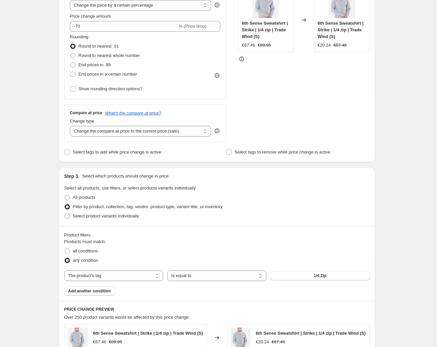
click at [300, 274] on button "1/4 Zip" at bounding box center [320, 275] width 99 height 9
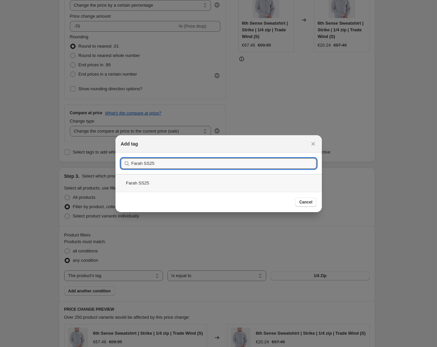
type input "Farah SS25"
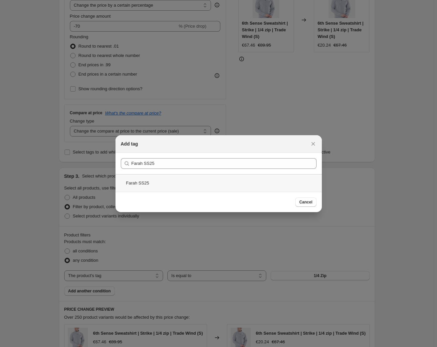
click at [143, 180] on div "Farah SS25" at bounding box center [219, 183] width 206 height 18
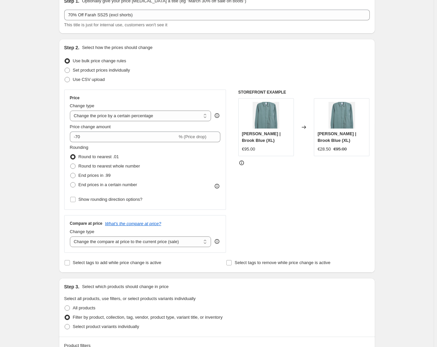
scroll to position [15, 0]
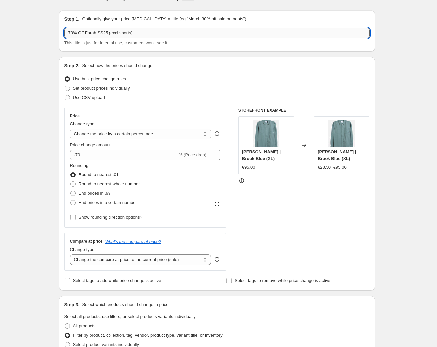
click at [87, 32] on input "70% Off Farah SS25 (excl shorts)" at bounding box center [217, 33] width 306 height 11
click at [87, 33] on input "70% Off Farah SS25 (excl shorts)" at bounding box center [217, 33] width 306 height 11
click at [107, 32] on input "70% Off 'Farah SS25 (excl shorts)" at bounding box center [217, 33] width 306 height 11
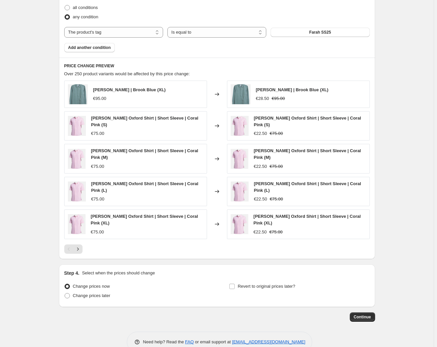
scroll to position [393, 0]
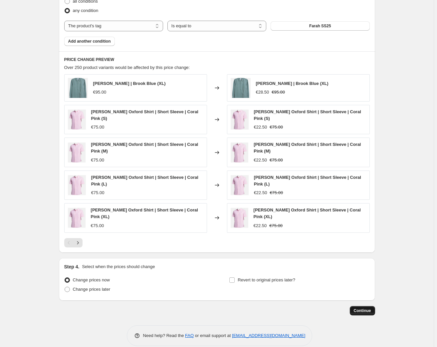
type input "70% Off 'Farah SS25' (excl shorts)"
click at [365, 309] on span "Continue" at bounding box center [362, 310] width 17 height 5
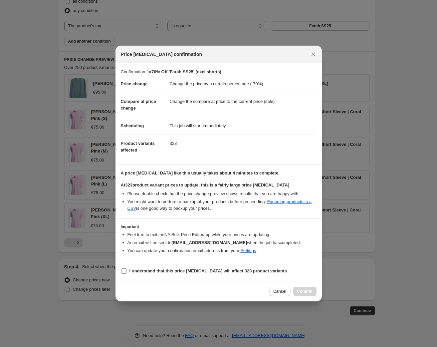
click at [123, 272] on input "I understand that this price [MEDICAL_DATA] will affect 323 product variants" at bounding box center [123, 270] width 5 height 5
checkbox input "true"
click at [301, 291] on span "Confirm" at bounding box center [304, 291] width 15 height 5
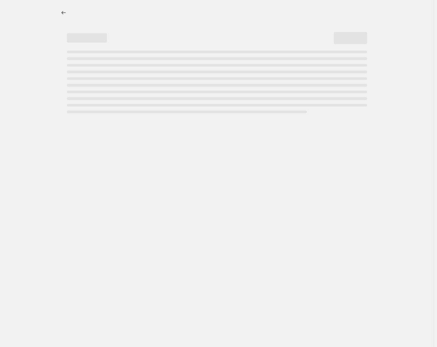
select select "percentage"
select select "tag"
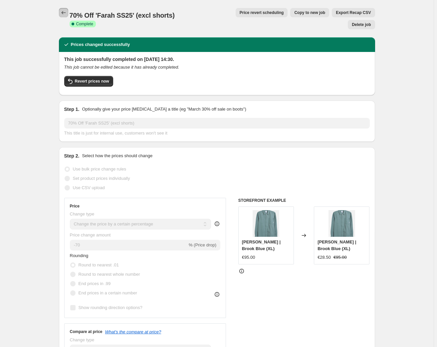
click at [63, 10] on icon "Price change jobs" at bounding box center [63, 12] width 7 height 7
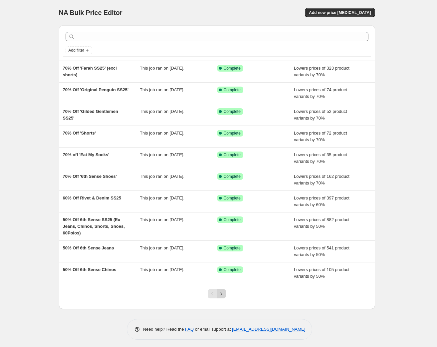
click at [224, 294] on icon "Next" at bounding box center [221, 293] width 7 height 7
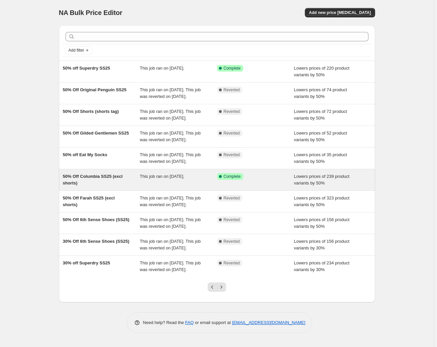
click at [85, 185] on span "50% Off Columbia SS25 (excl shorts)" at bounding box center [93, 180] width 60 height 12
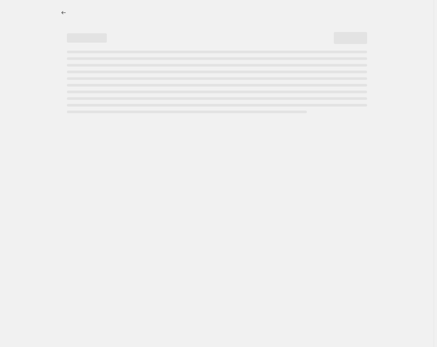
select select "percentage"
select select "tag"
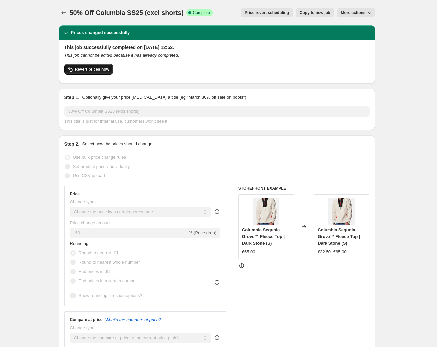
click at [94, 69] on span "Revert prices now" at bounding box center [92, 69] width 34 height 5
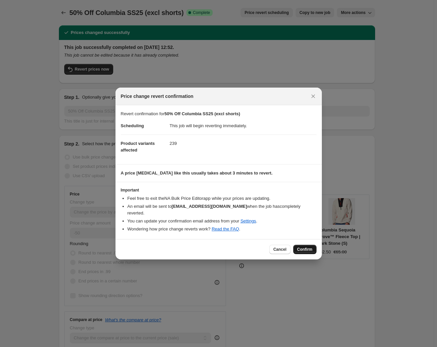
click at [302, 247] on span "Confirm" at bounding box center [304, 249] width 15 height 5
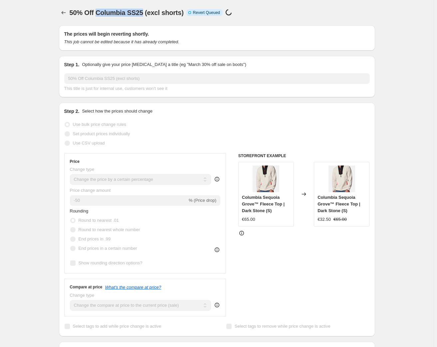
drag, startPoint x: 99, startPoint y: 12, endPoint x: 144, endPoint y: 12, distance: 44.9
click at [144, 12] on span "50% Off Columbia SS25 (excl shorts)" at bounding box center [127, 12] width 114 height 7
copy span "Columbia SS25"
drag, startPoint x: 75, startPoint y: 13, endPoint x: 183, endPoint y: 12, distance: 108.2
click at [183, 12] on div "50% Off Columbia SS25 (excl shorts) Info Partially complete Reverting Price [ME…" at bounding box center [163, 12] width 186 height 9
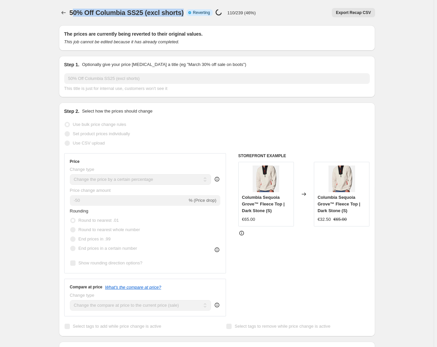
copy span "0% Off Columbia SS25 (excl shorts)"
select select "percentage"
select select "tag"
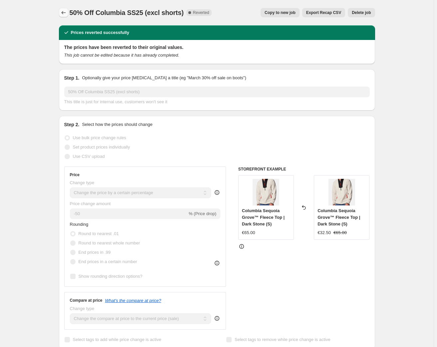
click at [66, 12] on icon "Price change jobs" at bounding box center [63, 12] width 7 height 7
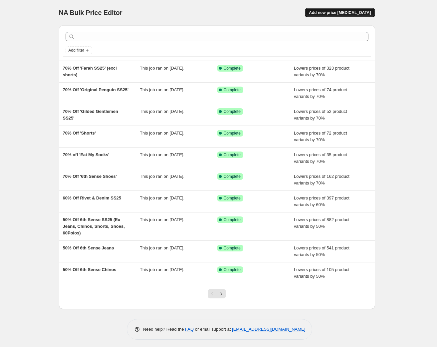
click at [336, 13] on span "Add new price [MEDICAL_DATA]" at bounding box center [340, 12] width 62 height 5
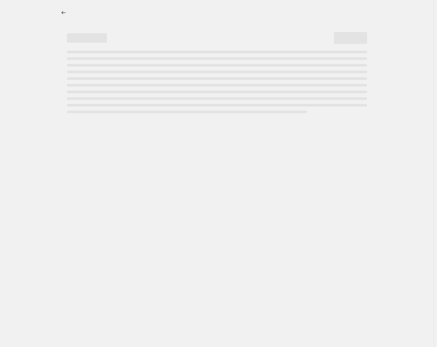
select select "percentage"
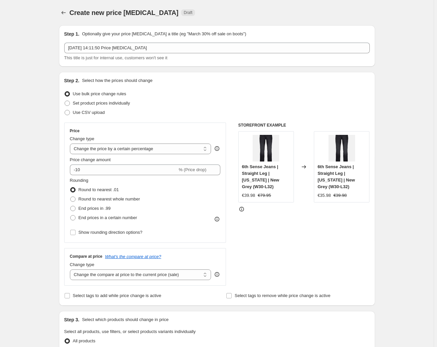
drag, startPoint x: 210, startPoint y: 42, endPoint x: 205, endPoint y: 39, distance: 5.7
click at [210, 42] on div "Step 1. Optionally give your price [MEDICAL_DATA] a title (eg "March 30% off sa…" at bounding box center [217, 46] width 306 height 31
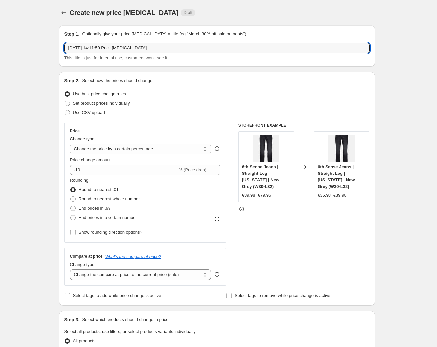
drag, startPoint x: 160, startPoint y: 46, endPoint x: 61, endPoint y: 42, distance: 99.3
click at [61, 42] on div "Step 1. Optionally give your price [MEDICAL_DATA] a title (eg "March 30% off sa…" at bounding box center [217, 45] width 316 height 41
paste input "0% Off Columbia SS25 (excl shorts)"
drag, startPoint x: 87, startPoint y: 47, endPoint x: 114, endPoint y: 48, distance: 27.3
click at [114, 48] on input "70% Off Columbia SS25 (excl shorts)" at bounding box center [217, 48] width 306 height 11
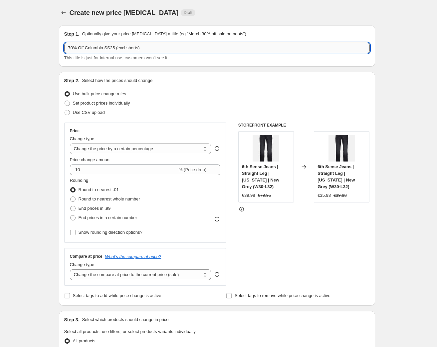
click at [117, 46] on input "70% Off Columbia SS25 (excl shorts)" at bounding box center [217, 48] width 306 height 11
click at [114, 47] on input "70% Off Columbia SS25 (excl shorts)" at bounding box center [217, 48] width 306 height 11
click at [87, 46] on input "70% Off Columbia SS25' (excl shorts)" at bounding box center [217, 48] width 306 height 11
type input "70% Off 'Columbia SS25' (excl shorts)"
click at [79, 169] on input "-10" at bounding box center [124, 169] width 108 height 11
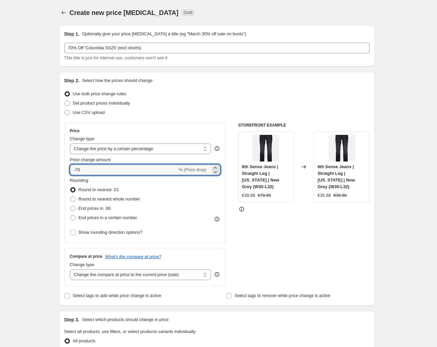
type input "-70"
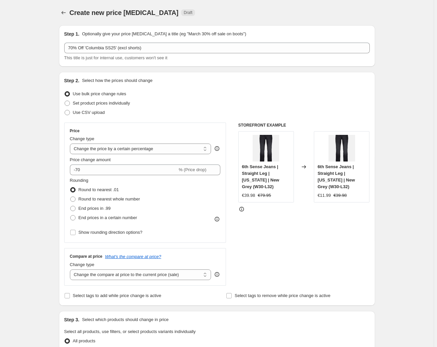
click at [211, 93] on div "Use bulk price change rules" at bounding box center [217, 93] width 306 height 9
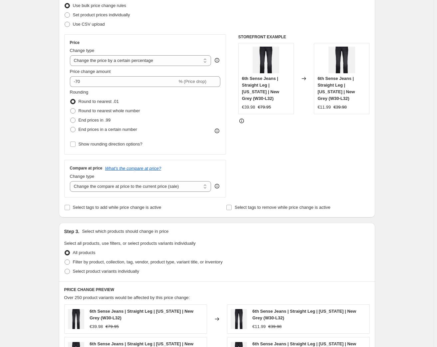
scroll to position [106, 0]
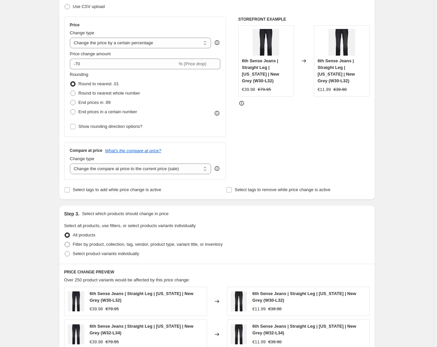
click at [88, 244] on span "Filter by product, collection, tag, vendor, product type, variant title, or inv…" at bounding box center [148, 244] width 150 height 5
click at [65, 242] on input "Filter by product, collection, tag, vendor, product type, variant title, or inv…" at bounding box center [65, 242] width 0 height 0
radio input "true"
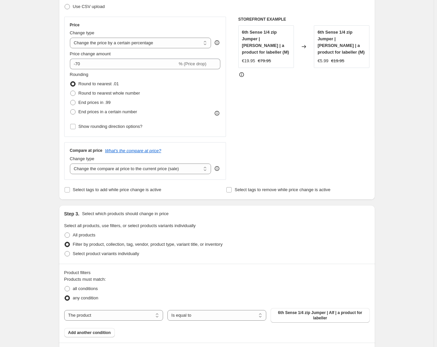
scroll to position [151, 0]
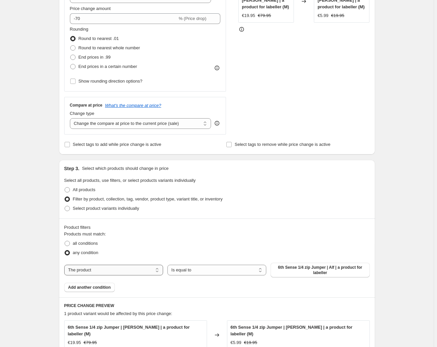
click at [94, 269] on select "The product The product's collection The product's tag The product's vendor The…" at bounding box center [113, 270] width 99 height 11
click at [86, 268] on select "The product The product's collection The product's tag The product's vendor The…" at bounding box center [113, 270] width 99 height 11
select select "tag"
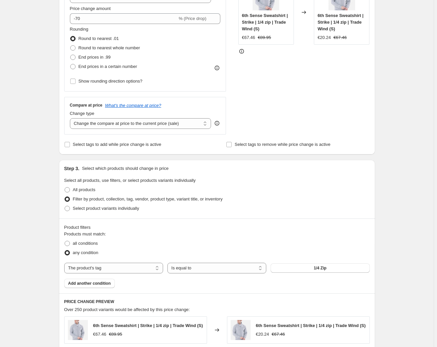
click at [311, 268] on button "1/4 Zip" at bounding box center [320, 267] width 99 height 9
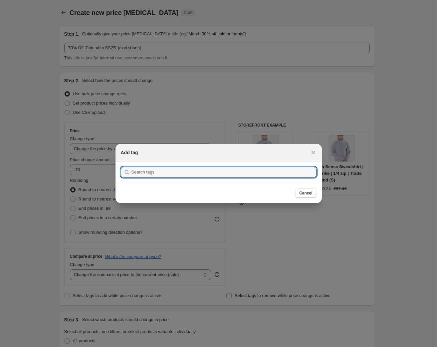
scroll to position [0, 0]
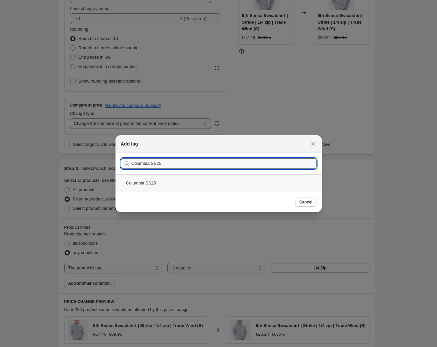
type input "Columbia SS25"
click at [143, 183] on div "Columbia SS25" at bounding box center [219, 183] width 206 height 18
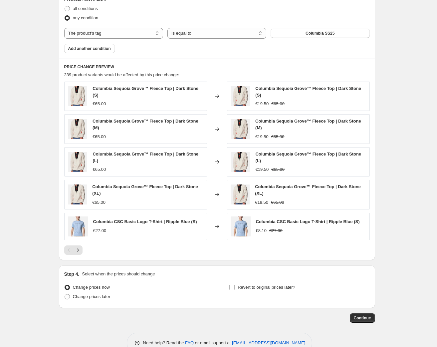
scroll to position [397, 0]
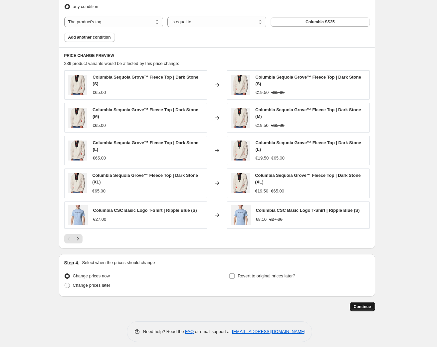
click at [357, 304] on span "Continue" at bounding box center [362, 306] width 17 height 5
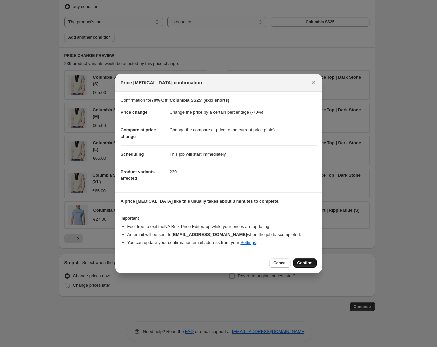
click at [304, 262] on span "Confirm" at bounding box center [304, 262] width 15 height 5
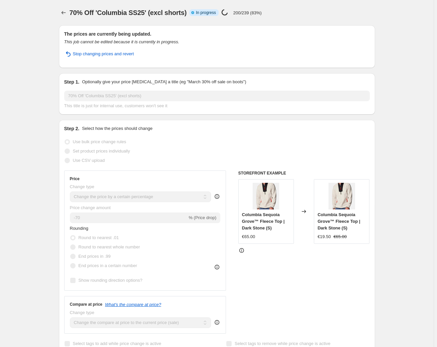
select select "percentage"
select select "tag"
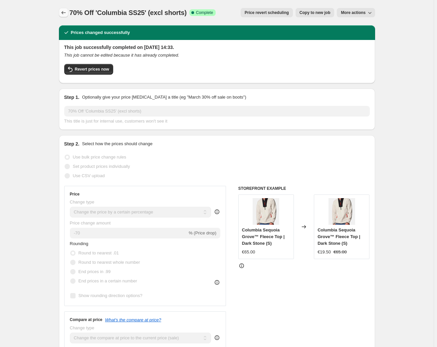
click at [64, 11] on icon "Price change jobs" at bounding box center [63, 12] width 7 height 7
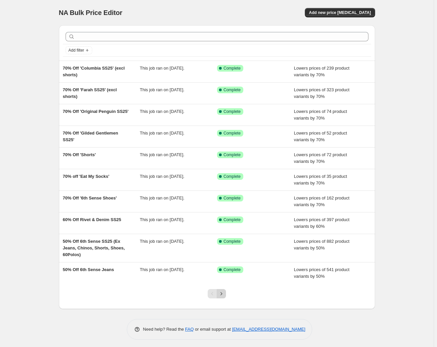
click at [225, 294] on icon "Next" at bounding box center [221, 293] width 7 height 7
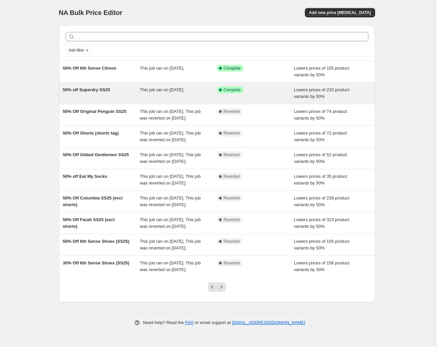
click at [100, 89] on span "50% off Superdry SS25" at bounding box center [86, 89] width 47 height 5
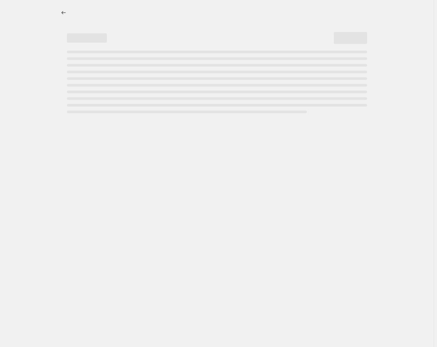
select select "percentage"
select select "tag"
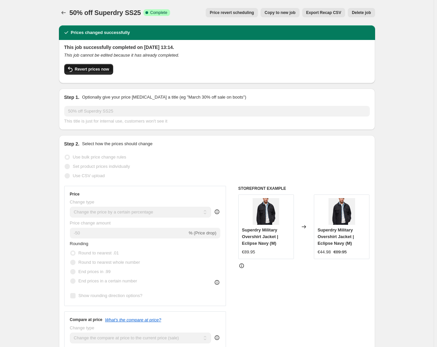
click at [96, 69] on span "Revert prices now" at bounding box center [92, 69] width 34 height 5
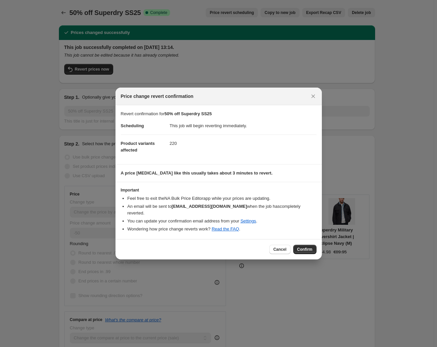
click at [79, 11] on div at bounding box center [218, 173] width 437 height 347
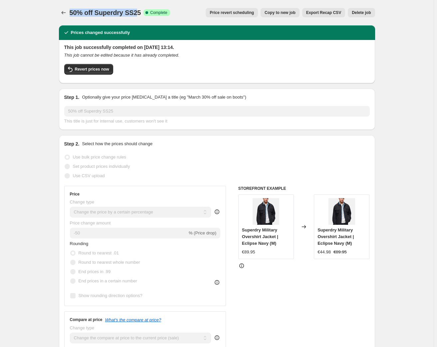
drag, startPoint x: 70, startPoint y: 11, endPoint x: 118, endPoint y: 14, distance: 47.7
click at [138, 18] on div "50% off Superdry SS25. This page is ready 50% off Superdry SS25 Success Complet…" at bounding box center [217, 12] width 316 height 25
click at [89, 10] on span "50% off Superdry SS25" at bounding box center [106, 12] width 72 height 7
drag, startPoint x: 76, startPoint y: 13, endPoint x: 128, endPoint y: 15, distance: 52.3
click at [131, 14] on span "50% off Superdry SS25" at bounding box center [106, 12] width 72 height 7
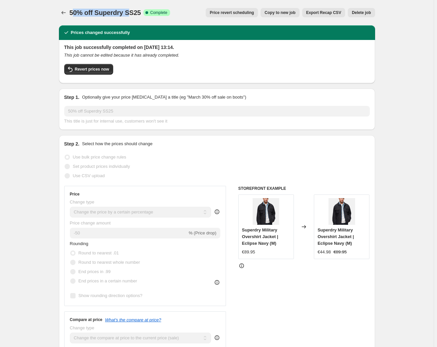
click at [115, 16] on span "50% off Superdry SS25" at bounding box center [106, 12] width 72 height 7
drag, startPoint x: 97, startPoint y: 11, endPoint x: 140, endPoint y: 12, distance: 42.6
click at [140, 12] on span "50% off Superdry SS25" at bounding box center [106, 12] width 72 height 7
copy span "Superdry SS25"
click at [92, 13] on span "50% off Superdry SS25" at bounding box center [106, 12] width 72 height 7
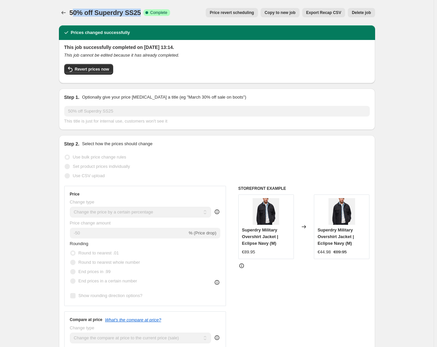
drag, startPoint x: 75, startPoint y: 13, endPoint x: 140, endPoint y: 12, distance: 64.9
click at [140, 12] on span "50% off Superdry SS25" at bounding box center [106, 12] width 72 height 7
click at [65, 12] on icon "Price change jobs" at bounding box center [63, 12] width 7 height 7
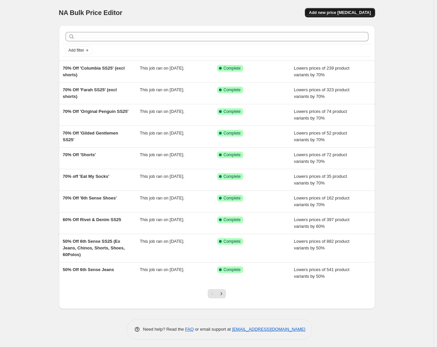
click at [339, 13] on span "Add new price [MEDICAL_DATA]" at bounding box center [340, 12] width 62 height 5
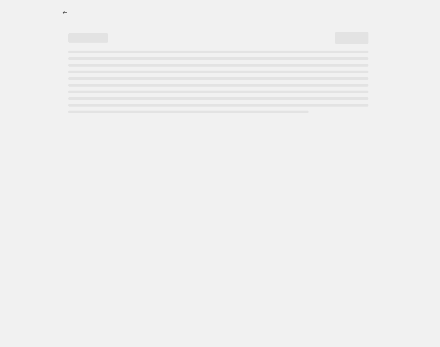
select select "percentage"
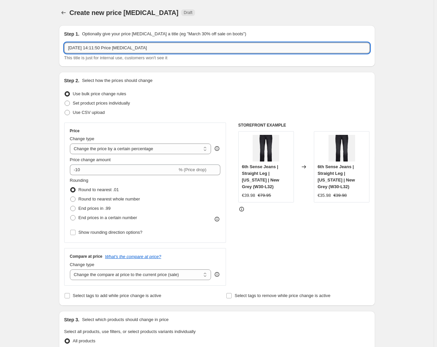
click at [136, 47] on input "[DATE] 14:11:50 Price [MEDICAL_DATA]" at bounding box center [217, 48] width 306 height 11
drag, startPoint x: 166, startPoint y: 48, endPoint x: 40, endPoint y: 38, distance: 125.9
click at [40, 38] on div "Create new price [MEDICAL_DATA]. This page is ready Create new price [MEDICAL_D…" at bounding box center [217, 338] width 434 height 676
paste input "0% off Superdry SS25"
click at [69, 47] on input "0% off Superdry SS25" at bounding box center [217, 48] width 306 height 11
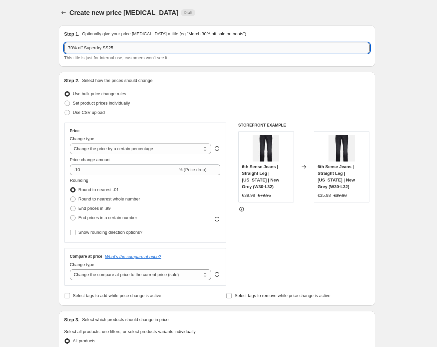
drag, startPoint x: 86, startPoint y: 47, endPoint x: 119, endPoint y: 48, distance: 33.0
click at [119, 48] on input "70% off Superdry SS25" at bounding box center [217, 48] width 306 height 11
click at [122, 50] on input "70% off Superdry SS25" at bounding box center [217, 48] width 306 height 11
click at [119, 47] on input "70% off Superdry SS25" at bounding box center [217, 48] width 306 height 11
click at [86, 47] on input "70% off Superdry SS25'" at bounding box center [217, 48] width 306 height 11
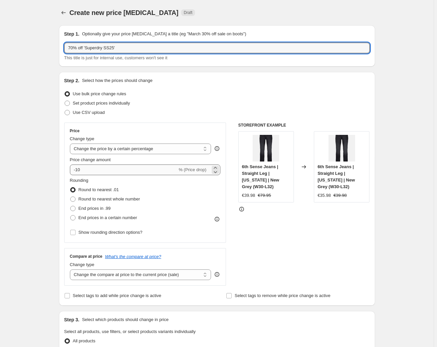
type input "70% off 'Superdry SS25'"
click at [80, 172] on input "-10" at bounding box center [124, 169] width 108 height 11
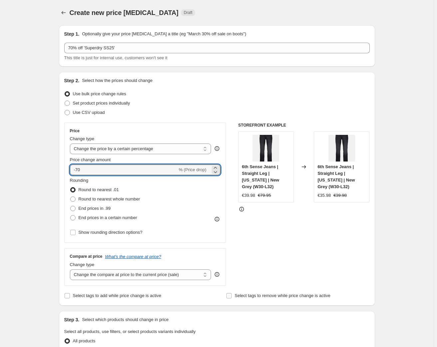
type input "-70"
click at [206, 100] on div "Set product prices individually" at bounding box center [217, 103] width 306 height 9
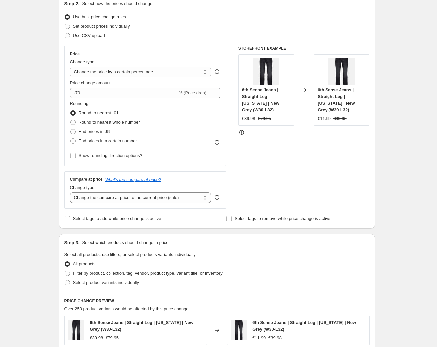
scroll to position [106, 0]
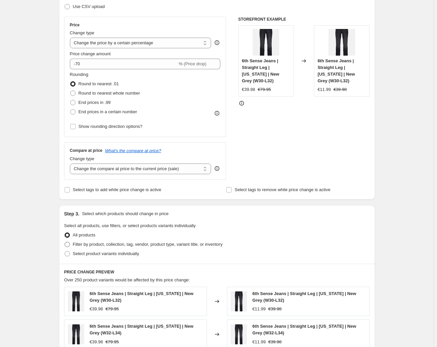
click at [111, 243] on span "Filter by product, collection, tag, vendor, product type, variant title, or inv…" at bounding box center [148, 244] width 150 height 5
click at [65, 242] on input "Filter by product, collection, tag, vendor, product type, variant title, or inv…" at bounding box center [65, 242] width 0 height 0
radio input "true"
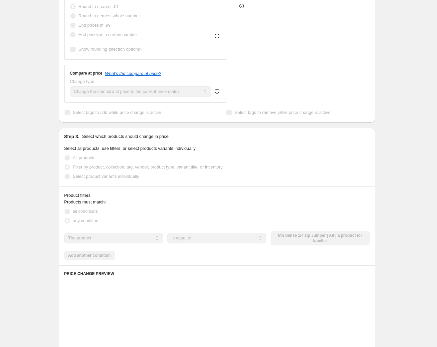
scroll to position [189, 0]
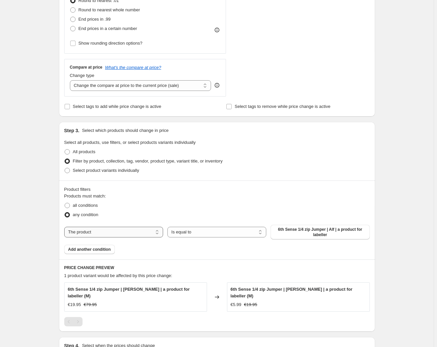
click at [111, 232] on select "The product The product's collection The product's tag The product's vendor The…" at bounding box center [113, 232] width 99 height 11
select select "tag"
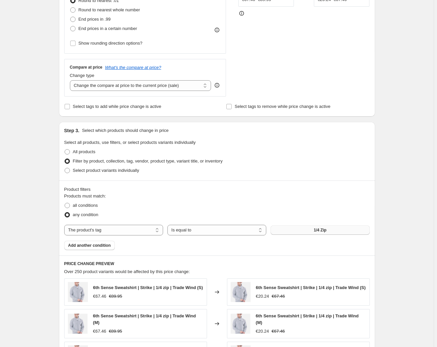
click at [299, 230] on button "1/4 Zip" at bounding box center [320, 229] width 99 height 9
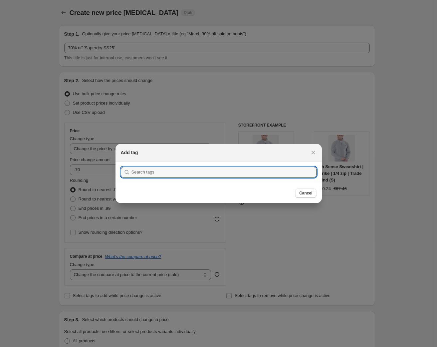
scroll to position [0, 0]
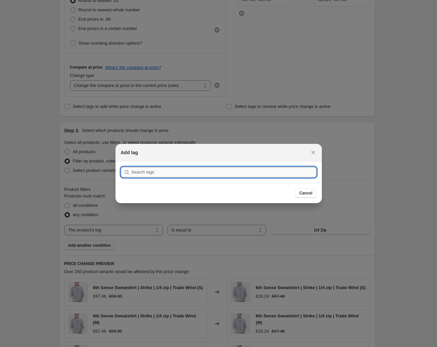
click at [161, 171] on input ":r232:" at bounding box center [224, 172] width 185 height 11
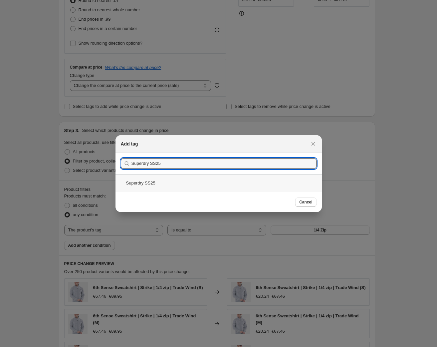
type input "Superdry SS25"
click at [143, 182] on div "Superdry SS25" at bounding box center [219, 183] width 206 height 18
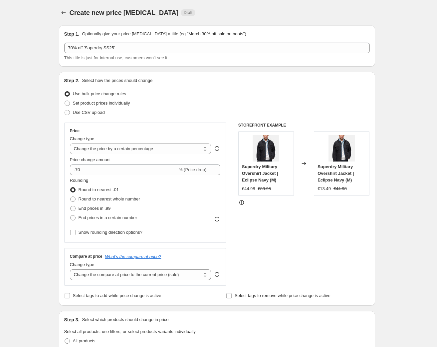
select select "percentage"
select select "tag"
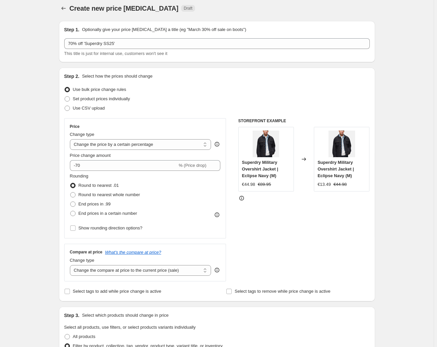
scroll to position [2, 0]
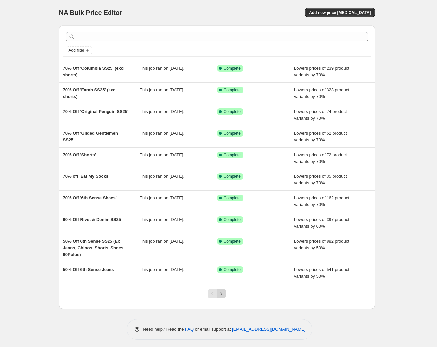
click at [222, 294] on icon "Next" at bounding box center [221, 293] width 7 height 7
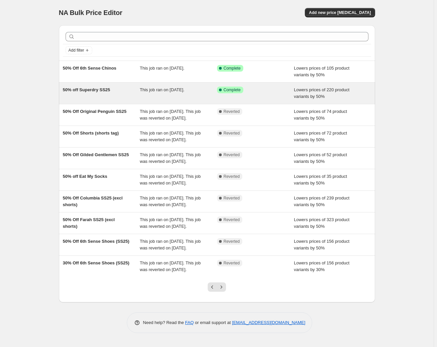
click at [86, 92] on span "50% off Superdry SS25" at bounding box center [86, 89] width 47 height 5
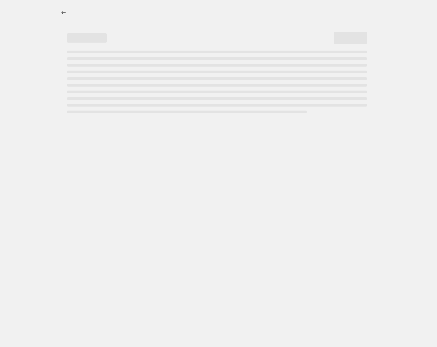
select select "percentage"
select select "tag"
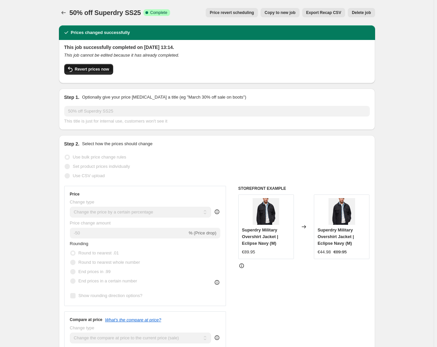
click at [94, 67] on span "Revert prices now" at bounding box center [92, 69] width 34 height 5
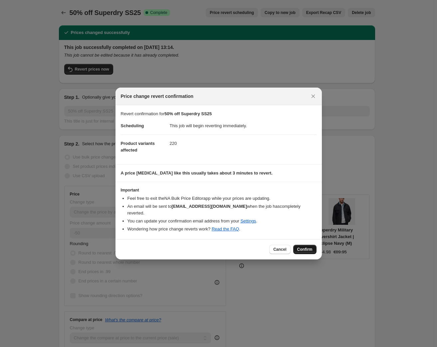
click at [300, 247] on span "Confirm" at bounding box center [304, 249] width 15 height 5
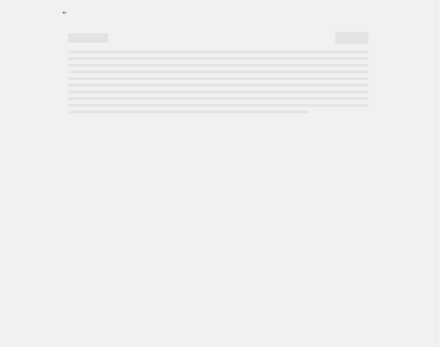
select select "percentage"
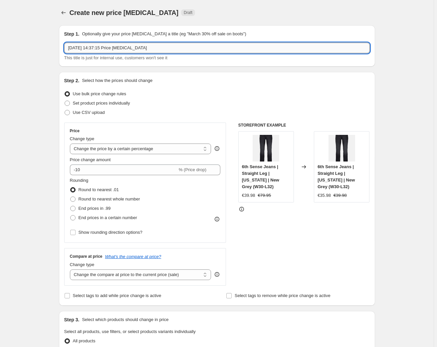
click at [144, 47] on input "1 Sept 2025, 14:37:15 Price change job" at bounding box center [217, 48] width 306 height 11
drag, startPoint x: 167, startPoint y: 47, endPoint x: 34, endPoint y: 47, distance: 133.5
click at [34, 47] on div "Create new price change job. This page is ready Create new price change job Dra…" at bounding box center [217, 338] width 434 height 676
paste input "Superdry SS25"
click at [72, 47] on input "Superdry SS25" at bounding box center [217, 48] width 306 height 11
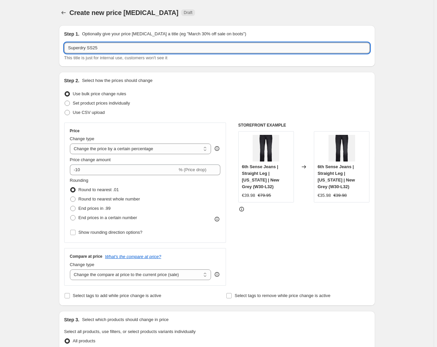
click at [69, 48] on input "Superdry SS25" at bounding box center [217, 48] width 306 height 11
click at [119, 48] on input "70% Off 'Superdry SS25" at bounding box center [217, 48] width 306 height 11
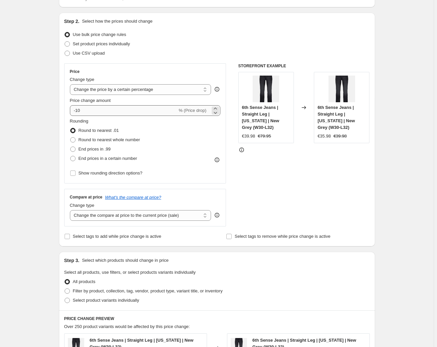
type input "70% Off 'Superdry SS25'"
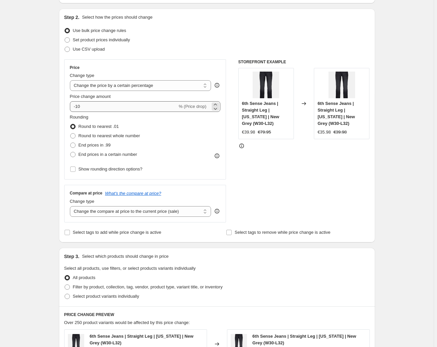
click at [79, 116] on div "Price Change type Change the price to a certain amount Change the price by a ce…" at bounding box center [145, 119] width 151 height 109
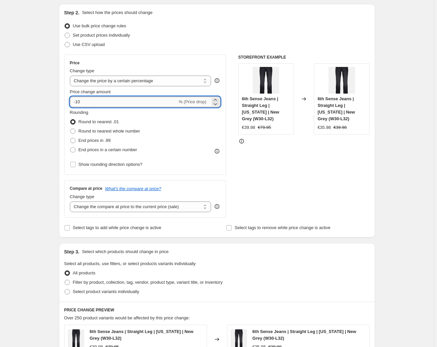
click at [78, 101] on input "-10" at bounding box center [124, 102] width 108 height 11
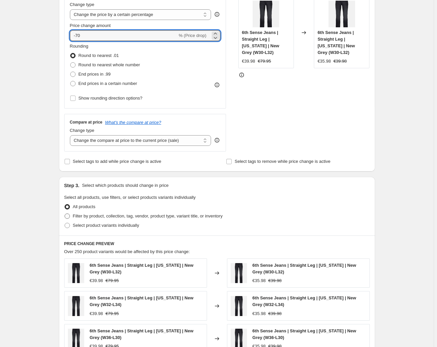
scroll to position [136, 0]
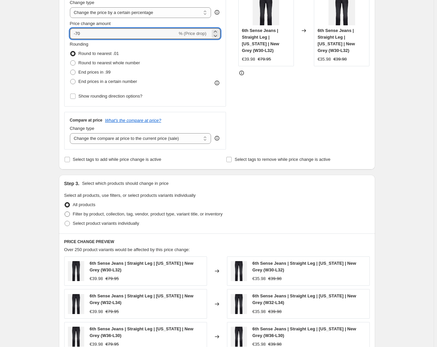
type input "-70"
click at [102, 211] on span "Filter by product, collection, tag, vendor, product type, variant title, or inv…" at bounding box center [148, 213] width 150 height 5
click at [65, 211] on input "Filter by product, collection, tag, vendor, product type, variant title, or inv…" at bounding box center [65, 211] width 0 height 0
radio input "true"
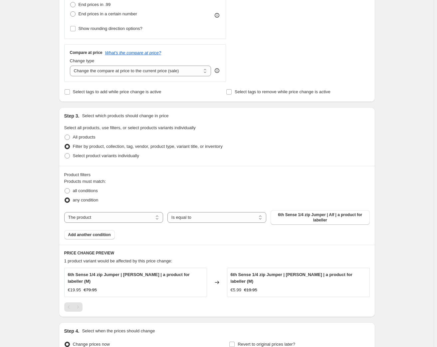
scroll to position [204, 0]
click at [105, 217] on select "The product The product's collection The product's tag The product's vendor The…" at bounding box center [113, 217] width 99 height 11
select select "tag"
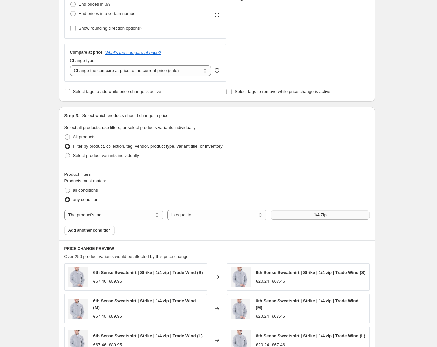
click at [313, 216] on button "1/4 Zip" at bounding box center [320, 214] width 99 height 9
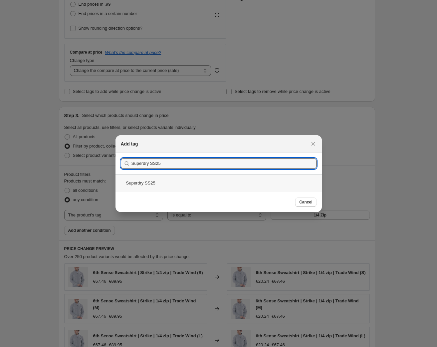
type input "Superdry SS25"
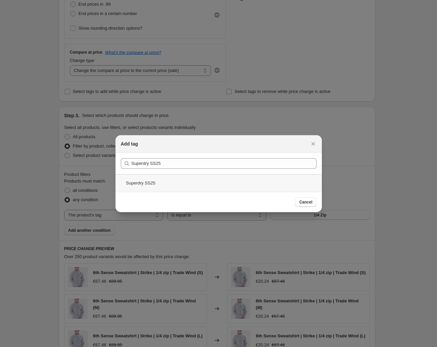
click at [138, 182] on div "Superdry SS25" at bounding box center [219, 183] width 206 height 18
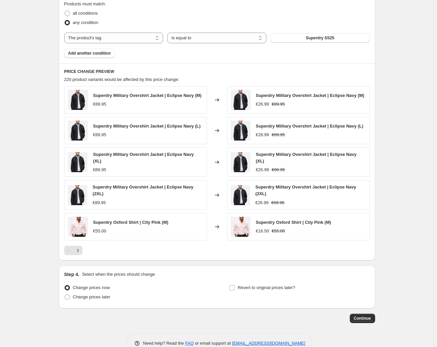
scroll to position [395, 0]
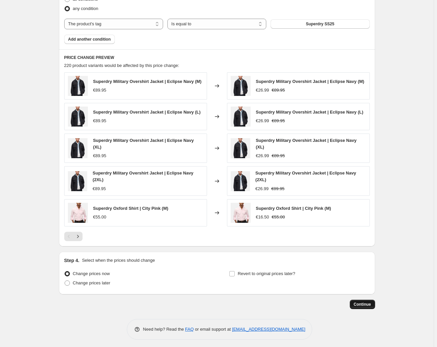
click at [360, 302] on span "Continue" at bounding box center [362, 304] width 17 height 5
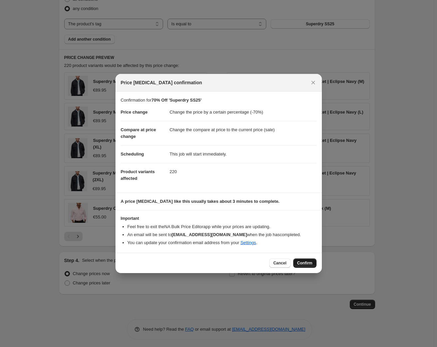
click at [304, 263] on span "Confirm" at bounding box center [304, 262] width 15 height 5
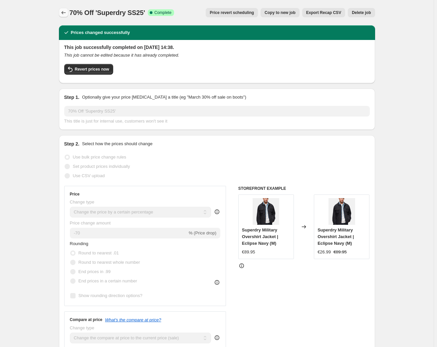
click at [64, 14] on icon "Price change jobs" at bounding box center [63, 12] width 4 height 3
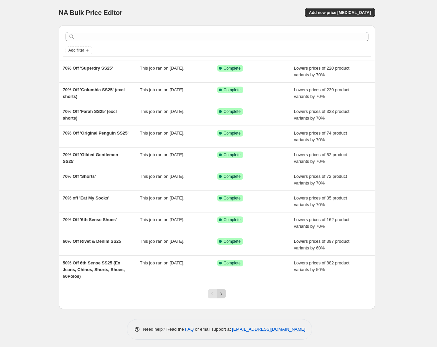
click at [223, 293] on icon "Next" at bounding box center [221, 293] width 7 height 7
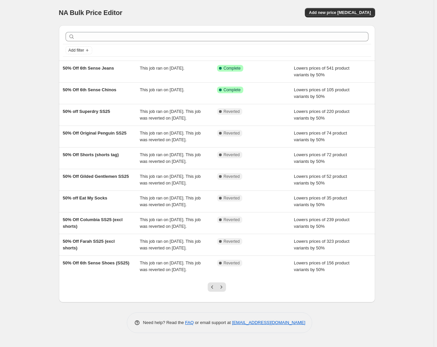
scroll to position [45, 0]
click at [226, 292] on button "Next" at bounding box center [221, 286] width 9 height 9
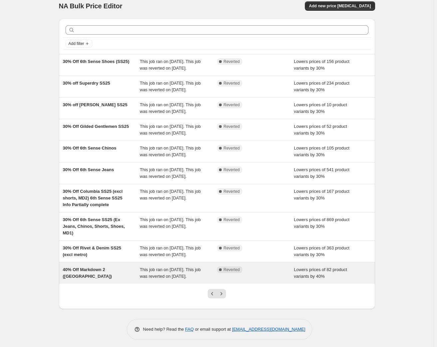
scroll to position [15, 0]
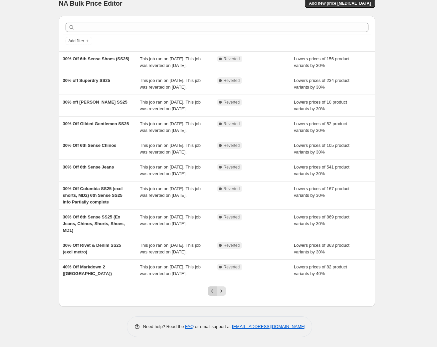
click at [212, 292] on icon "Previous" at bounding box center [212, 291] width 7 height 7
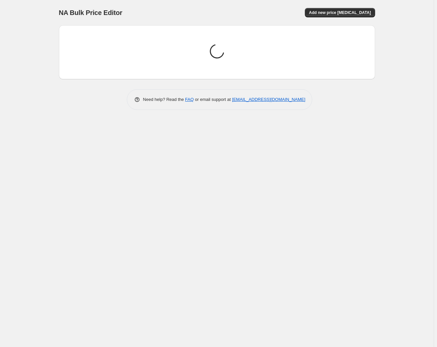
scroll to position [0, 0]
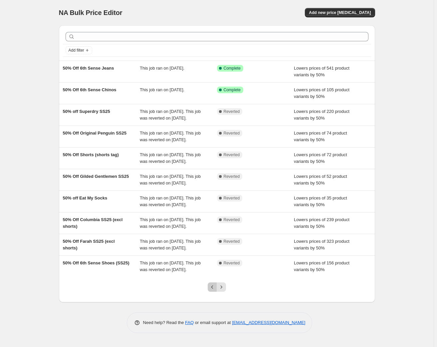
click at [213, 290] on icon "Previous" at bounding box center [212, 287] width 7 height 7
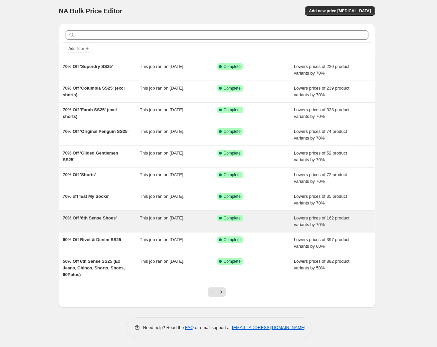
scroll to position [2, 0]
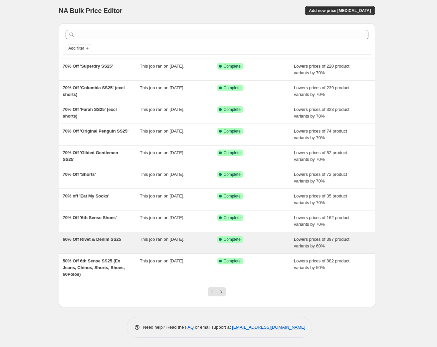
click at [100, 238] on span "60% Off Rivet & Denim SS25" at bounding box center [92, 239] width 59 height 5
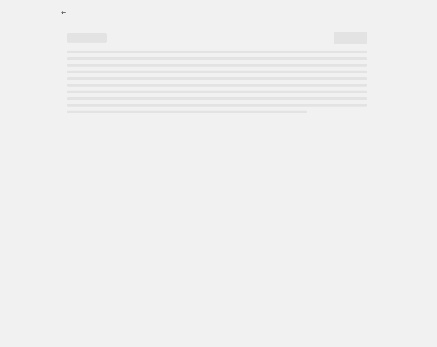
select select "percentage"
select select "tag"
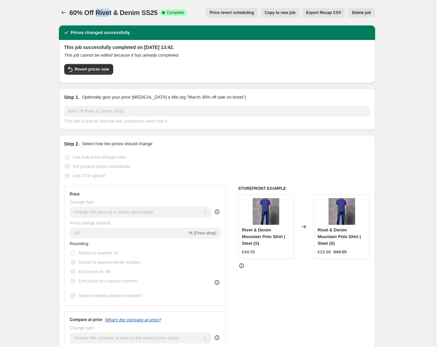
drag, startPoint x: 98, startPoint y: 12, endPoint x: 112, endPoint y: 13, distance: 13.4
click at [112, 13] on span "60% Off Rivet & Denim SS25" at bounding box center [114, 12] width 88 height 7
click at [115, 14] on span "60% Off Rivet & Denim SS25" at bounding box center [114, 12] width 88 height 7
drag, startPoint x: 99, startPoint y: 12, endPoint x: 157, endPoint y: 13, distance: 58.6
click at [157, 13] on span "60% Off Rivet & Denim SS25" at bounding box center [114, 12] width 88 height 7
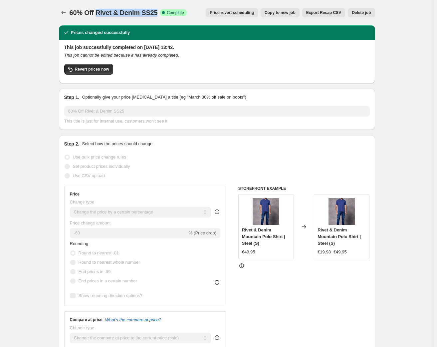
copy span "Rivet & Denim SS25"
click at [103, 71] on span "Revert prices now" at bounding box center [92, 69] width 34 height 5
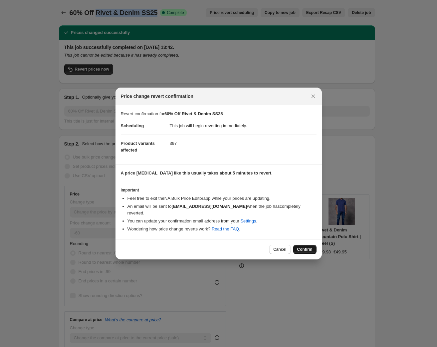
click at [310, 247] on span "Confirm" at bounding box center [304, 249] width 15 height 5
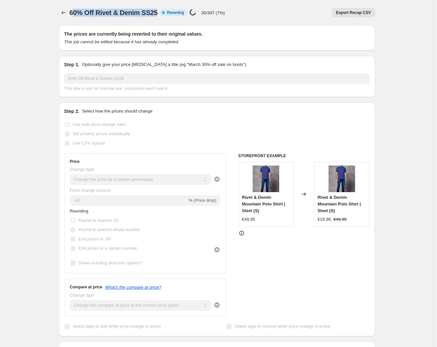
drag, startPoint x: 74, startPoint y: 13, endPoint x: 158, endPoint y: 12, distance: 84.3
click at [158, 12] on span "60% Off Rivet & Denim SS25" at bounding box center [114, 12] width 88 height 7
copy span "0% Off Rivet & Denim SS25"
select select "percentage"
select select "tag"
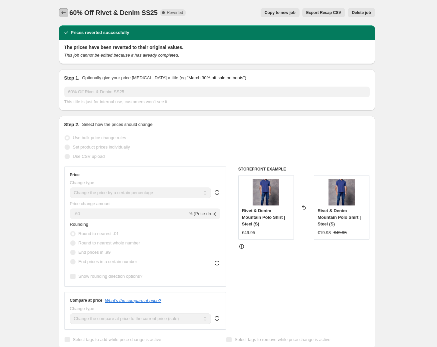
click at [62, 11] on icon "Price change jobs" at bounding box center [63, 12] width 7 height 7
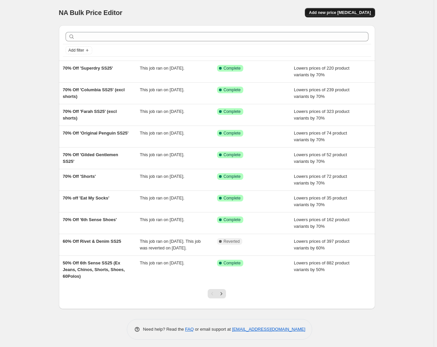
click at [352, 12] on span "Add new price [MEDICAL_DATA]" at bounding box center [340, 12] width 62 height 5
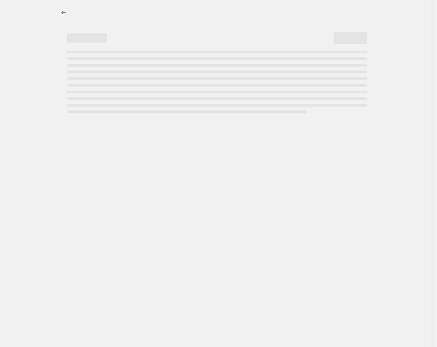
select select "percentage"
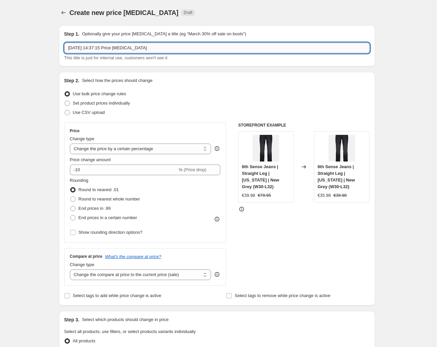
click at [103, 47] on input "1 Sept 2025, 14:37:15 Price change job" at bounding box center [217, 48] width 306 height 11
drag, startPoint x: 152, startPoint y: 47, endPoint x: 15, endPoint y: 44, distance: 136.5
click at [15, 44] on div "Create new price change job. This page is ready Create new price change job Dra…" at bounding box center [217, 338] width 434 height 676
paste input "0% Off Rivet & Denim SS25"
click at [69, 46] on input "0% Off Rivet & Denim SS25" at bounding box center [217, 48] width 306 height 11
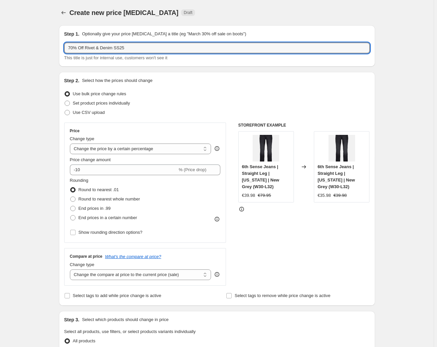
drag, startPoint x: 87, startPoint y: 47, endPoint x: 124, endPoint y: 42, distance: 37.3
click at [124, 42] on div "Step 1. Optionally give your price change job a title (eg "March 30% off sale o…" at bounding box center [217, 46] width 306 height 31
click at [128, 45] on input "70% Off Rivet & Denim SS25" at bounding box center [217, 48] width 306 height 11
click at [87, 48] on input "70% Off Rivet & Denim SS25'" at bounding box center [217, 48] width 306 height 11
type input "70% Off 'Rivet & Denim SS25'"
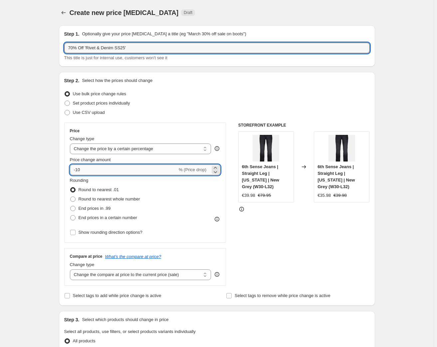
click at [78, 170] on input "-10" at bounding box center [124, 169] width 108 height 11
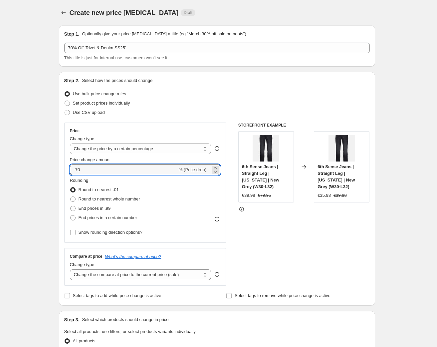
type input "-70"
click at [170, 109] on div "Use CSV upload" at bounding box center [217, 112] width 306 height 9
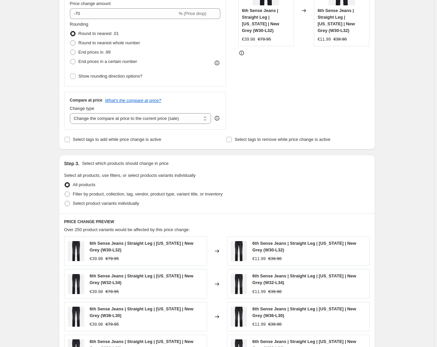
scroll to position [159, 0]
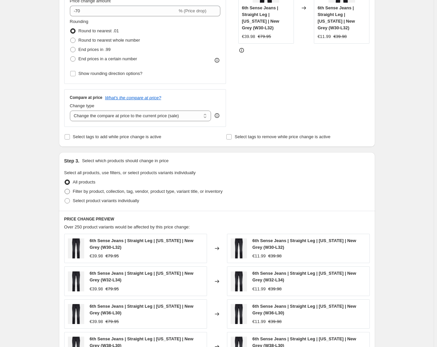
click at [106, 189] on span "Filter by product, collection, tag, vendor, product type, variant title, or inv…" at bounding box center [148, 191] width 150 height 5
click at [65, 189] on input "Filter by product, collection, tag, vendor, product type, variant title, or inv…" at bounding box center [65, 189] width 0 height 0
radio input "true"
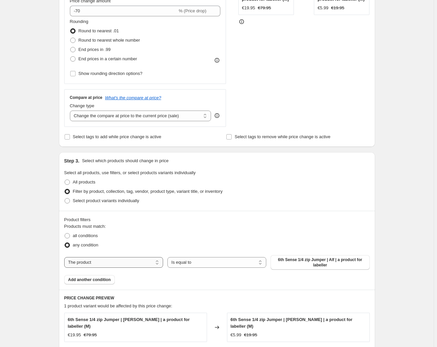
click at [105, 264] on select "The product The product's collection The product's tag The product's vendor The…" at bounding box center [113, 262] width 99 height 11
select select "tag"
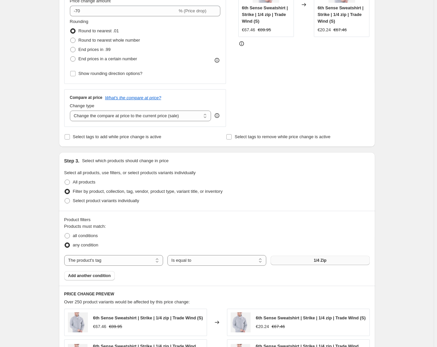
click at [301, 260] on button "1/4 Zip" at bounding box center [320, 260] width 99 height 9
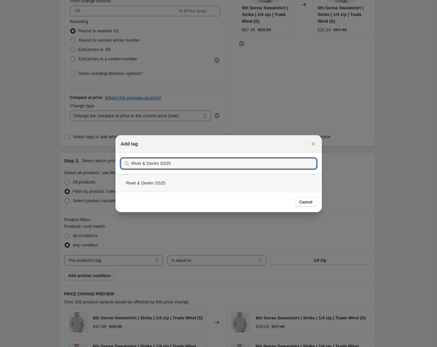
type input "Rivet & Denim SS25"
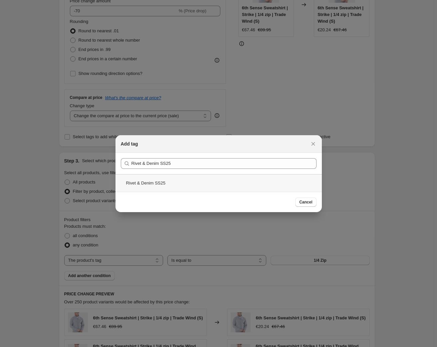
click at [149, 182] on div "Rivet & Denim SS25" at bounding box center [219, 183] width 206 height 18
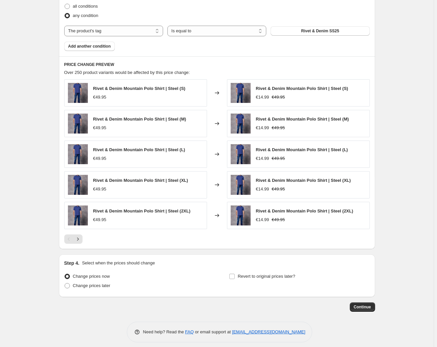
scroll to position [393, 0]
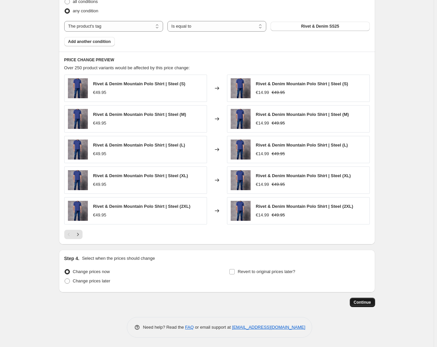
click at [364, 303] on span "Continue" at bounding box center [362, 302] width 17 height 5
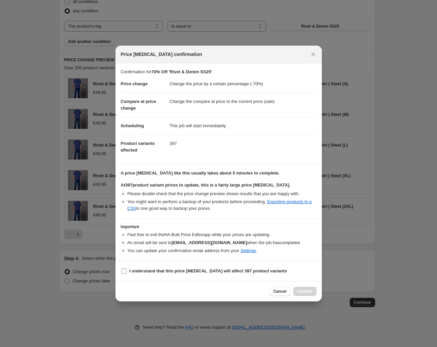
click at [124, 270] on input "I understand that this price change job will affect 397 product variants" at bounding box center [123, 270] width 5 height 5
checkbox input "true"
click at [304, 291] on span "Confirm" at bounding box center [304, 291] width 15 height 5
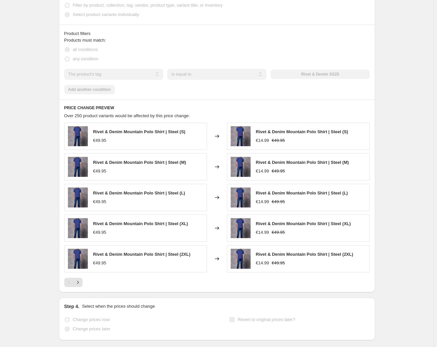
scroll to position [410, 0]
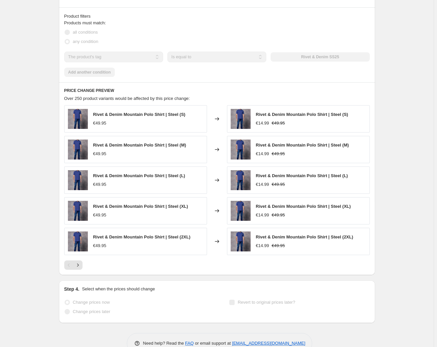
select select "percentage"
select select "tag"
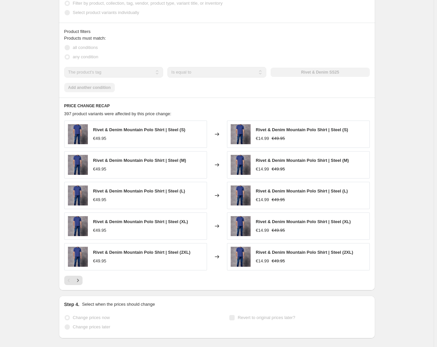
scroll to position [0, 0]
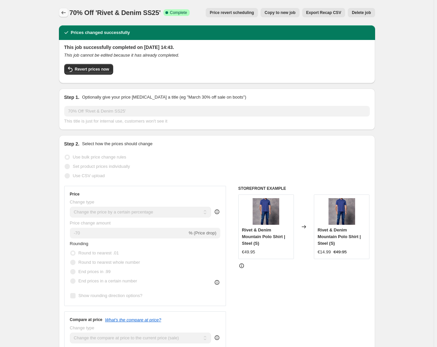
click at [65, 11] on icon "Price change jobs" at bounding box center [63, 12] width 7 height 7
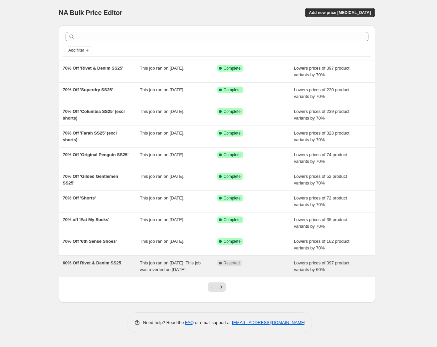
scroll to position [2, 0]
click at [264, 266] on div "Complete Reverted" at bounding box center [255, 266] width 77 height 13
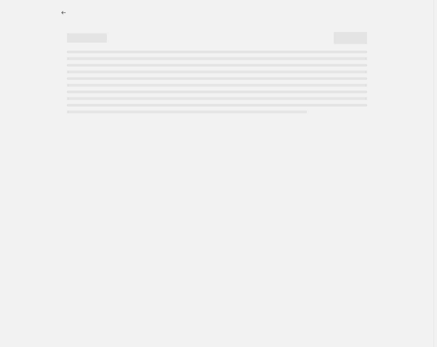
select select "percentage"
select select "tag"
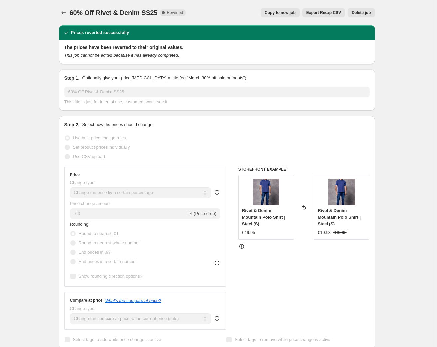
click at [366, 12] on span "Delete job" at bounding box center [361, 12] width 19 height 5
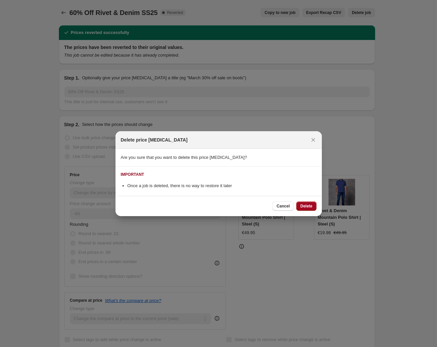
click at [310, 206] on span "Delete" at bounding box center [306, 205] width 12 height 5
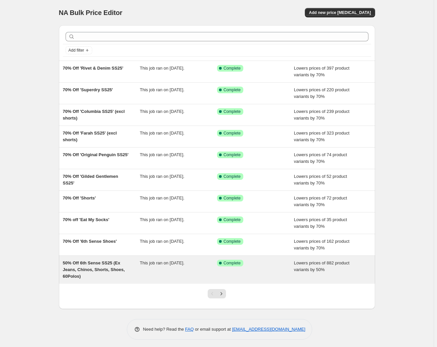
click at [93, 268] on span "50% Off 6th Sense SS25 (Ex Jeans, Chinos, Shorts, Shoes, 60Polos)" at bounding box center [94, 269] width 62 height 18
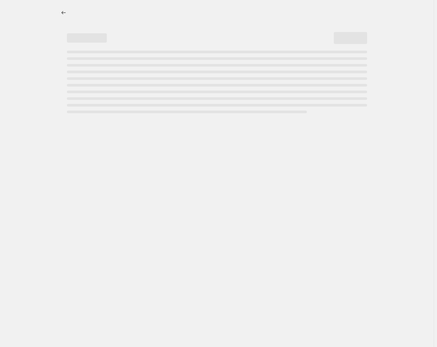
select select "percentage"
select select "tag"
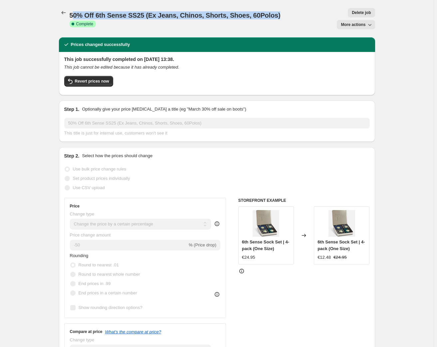
drag, startPoint x: 74, startPoint y: 11, endPoint x: 272, endPoint y: 20, distance: 198.3
click at [272, 20] on div "50% Off 6th Sense SS25 (Ex Jeans, Chinos, Shorts, Shoes, 60Polos). This page is…" at bounding box center [217, 18] width 316 height 37
copy span "0% Off 6th Sense SS25 (Ex Jeans, Chinos, Shorts, Shoes, 60Polos)"
click at [127, 15] on span "50% Off 6th Sense SS25 (Ex Jeans, Chinos, Shorts, Shoes, 60Polos)" at bounding box center [175, 15] width 211 height 7
drag, startPoint x: 97, startPoint y: 13, endPoint x: 143, endPoint y: 12, distance: 46.6
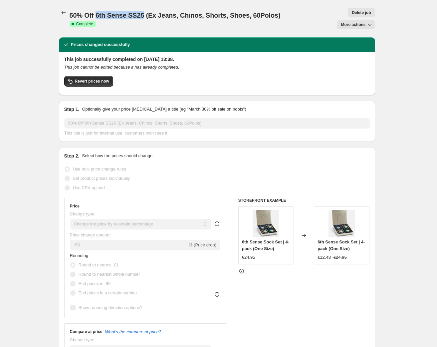
click at [143, 12] on span "50% Off 6th Sense SS25 (Ex Jeans, Chinos, Shorts, Shoes, 60Polos)" at bounding box center [175, 15] width 211 height 7
copy span "6th Sense SS25"
click at [95, 79] on span "Revert prices now" at bounding box center [92, 81] width 34 height 5
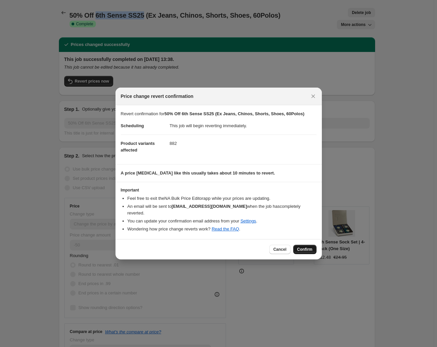
click at [308, 247] on span "Confirm" at bounding box center [304, 249] width 15 height 5
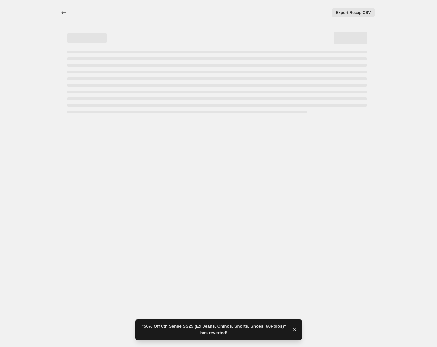
select select "percentage"
select select "tag"
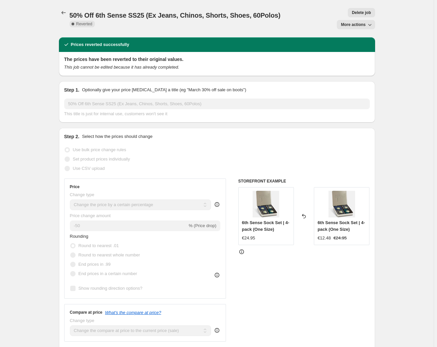
drag, startPoint x: 268, startPoint y: 12, endPoint x: 85, endPoint y: 4, distance: 182.6
click at [85, 4] on div "50% Off 6th Sense SS25 (Ex Jeans, Chinos, Shorts, Shoes, 60Polos). This page is…" at bounding box center [217, 18] width 316 height 37
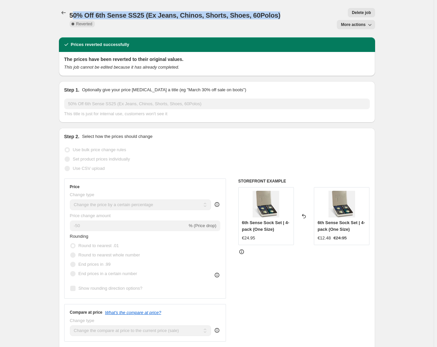
drag, startPoint x: 76, startPoint y: 12, endPoint x: 271, endPoint y: 18, distance: 195.5
click at [271, 18] on div "50% Off 6th Sense SS25 (Ex Jeans, Chinos, Shorts, Shoes, 60Polos). This page is…" at bounding box center [217, 18] width 316 height 37
copy span "0% Off 6th Sense SS25 (Ex Jeans, Chinos, Shorts, Shoes, 60Polos)"
click at [65, 13] on icon "Price change jobs" at bounding box center [63, 12] width 7 height 7
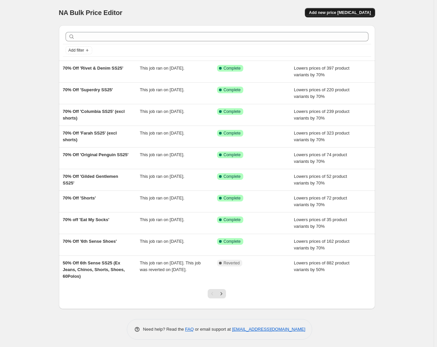
click at [363, 10] on span "Add new price [MEDICAL_DATA]" at bounding box center [340, 12] width 62 height 5
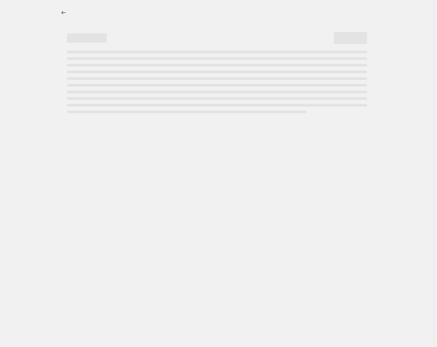
select select "percentage"
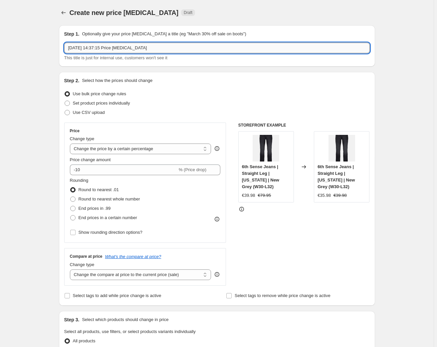
click at [101, 49] on input "1 Sept 2025, 14:37:15 Price change job" at bounding box center [217, 48] width 306 height 11
drag, startPoint x: 153, startPoint y: 44, endPoint x: 51, endPoint y: 47, distance: 101.9
click at [51, 47] on div "Create new price change job. This page is ready Create new price change job Dra…" at bounding box center [217, 338] width 434 height 676
paste input "0% Off 6th Sense SS25 (Ex Jeans, Chinos, Shorts, Shoes, 60Polos)"
drag, startPoint x: 87, startPoint y: 47, endPoint x: 115, endPoint y: 47, distance: 28.0
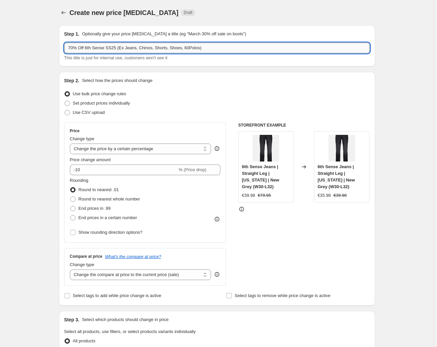
click at [115, 47] on input "70% Off 6th Sense SS25 (Ex Jeans, Chinos, Shorts, Shoes, 60Polos)" at bounding box center [217, 48] width 306 height 11
type input "70% Off 6th Sense SS25 (Ex Jeans, Chinos, Shorts, Shoes, 60Polos)"
click at [79, 169] on input "-10" at bounding box center [124, 169] width 108 height 11
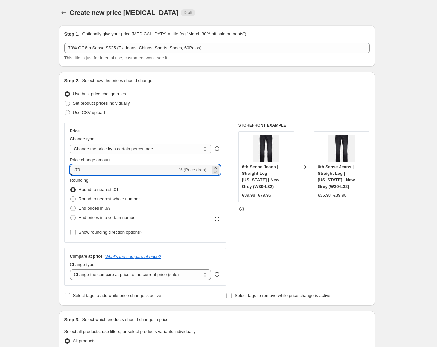
type input "-70"
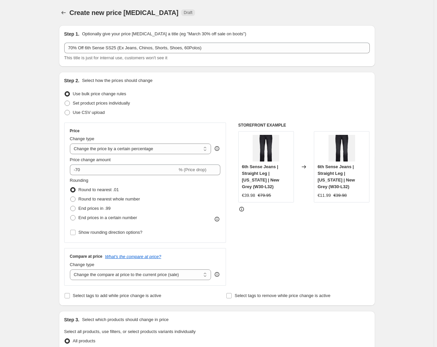
click at [185, 109] on div "Use CSV upload" at bounding box center [217, 112] width 306 height 9
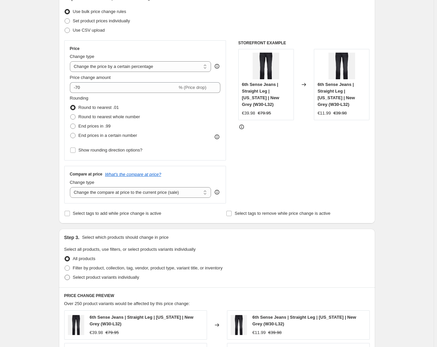
scroll to position [83, 0]
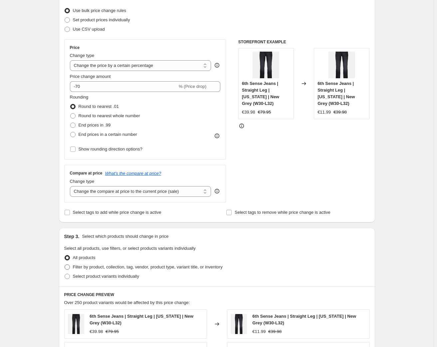
click at [83, 268] on span "Filter by product, collection, tag, vendor, product type, variant title, or inv…" at bounding box center [148, 266] width 150 height 5
click at [65, 265] on input "Filter by product, collection, tag, vendor, product type, variant title, or inv…" at bounding box center [65, 264] width 0 height 0
radio input "true"
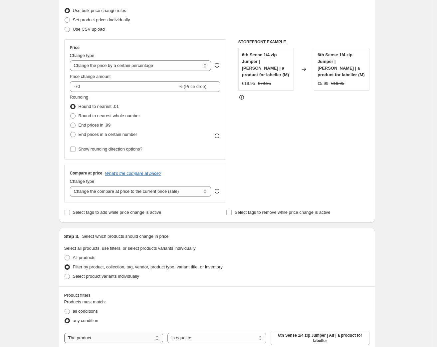
click at [90, 338] on select "The product The product's collection The product's tag The product's vendor The…" at bounding box center [113, 338] width 99 height 11
select select "tag"
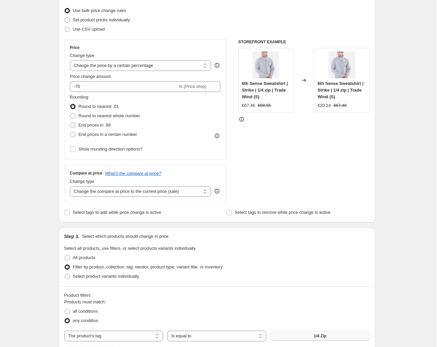
click at [321, 338] on span "1/4 Zip" at bounding box center [320, 335] width 13 height 5
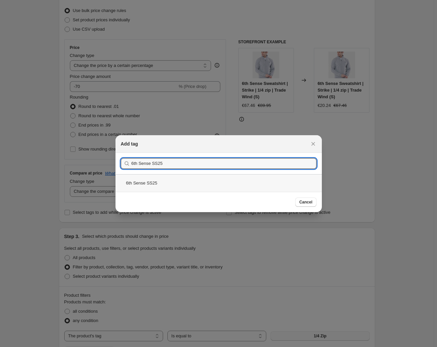
type input "6th Sense SS25"
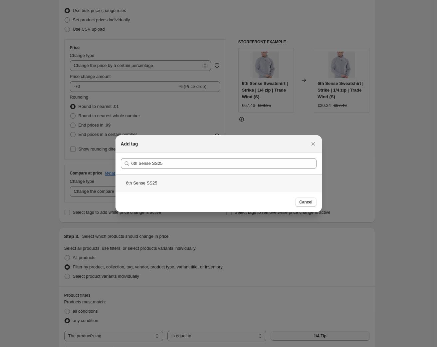
click at [144, 179] on div "6th Sense SS25" at bounding box center [219, 183] width 206 height 18
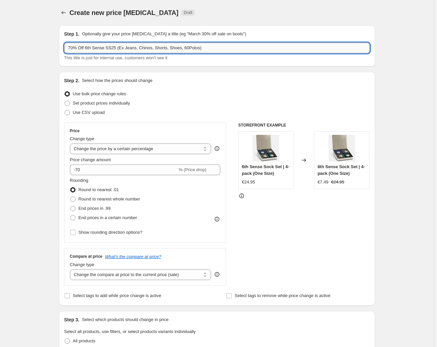
click at [85, 48] on input "70% Off 6th Sense SS25 (Ex Jeans, Chinos, Shorts, Shoes, 60Polos)" at bounding box center [217, 48] width 306 height 11
click at [87, 49] on input "70% Off 6th Sense SS25 (Ex Jeans, Chinos, Shorts, Shoes, 60Polos)" at bounding box center [217, 48] width 306 height 11
click at [116, 47] on input "70% Off '6th Sense SS25 (Ex Jeans, Chinos, Shorts, Shoes, 60Polos)" at bounding box center [217, 48] width 306 height 11
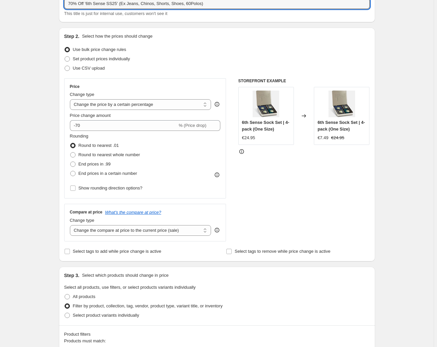
scroll to position [45, 0]
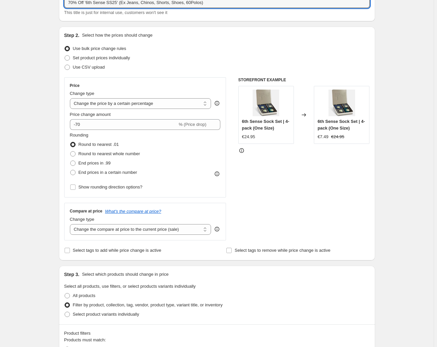
type input "70% Off '6th Sense SS25' (Ex Jeans, Chinos, Shorts, Shoes, 60Polos)"
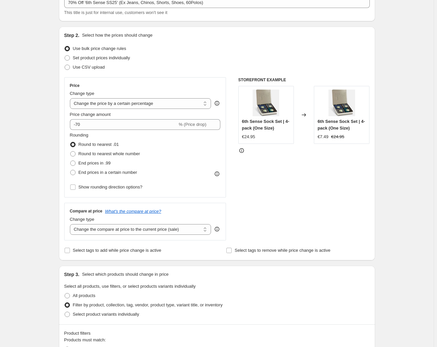
click at [362, 284] on fieldset "Select all products, use filters, or select products variants individually All …" at bounding box center [217, 301] width 306 height 36
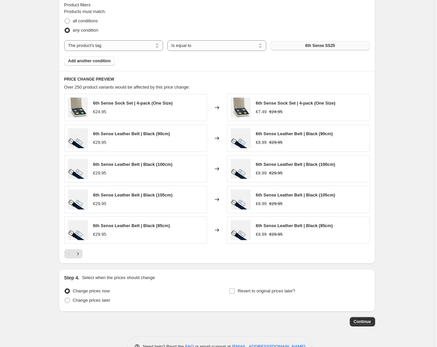
scroll to position [393, 0]
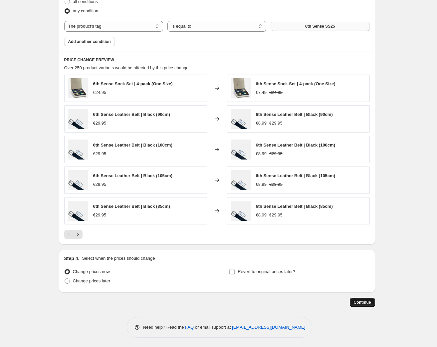
click at [369, 302] on span "Continue" at bounding box center [362, 302] width 17 height 5
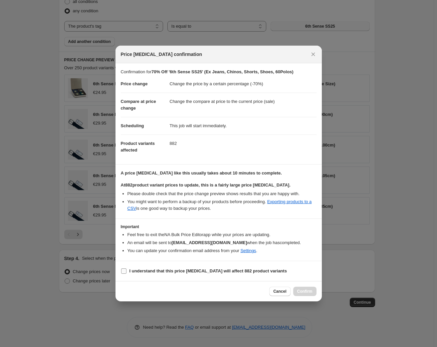
click at [123, 270] on input "I understand that this price change job will affect 882 product variants" at bounding box center [123, 270] width 5 height 5
checkbox input "true"
click at [303, 295] on button "Confirm" at bounding box center [304, 291] width 23 height 9
